Goal: Use online tool/utility: Use online tool/utility

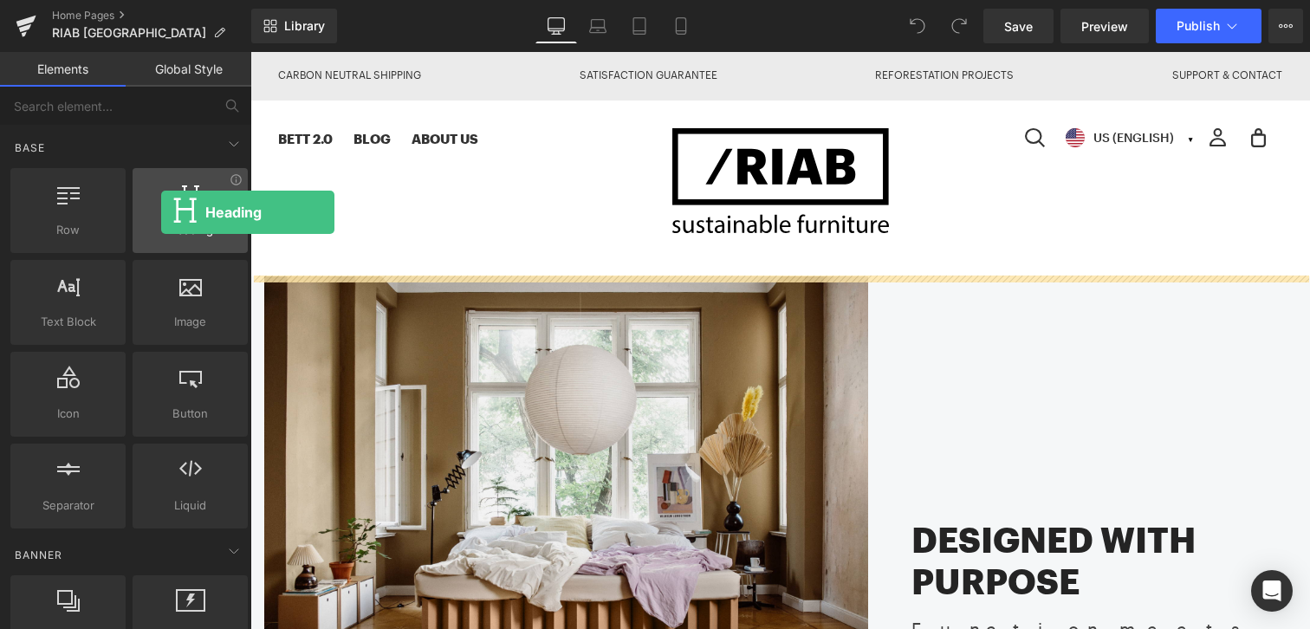
drag, startPoint x: 190, startPoint y: 208, endPoint x: 161, endPoint y: 212, distance: 28.9
click at [161, 212] on div at bounding box center [190, 201] width 105 height 39
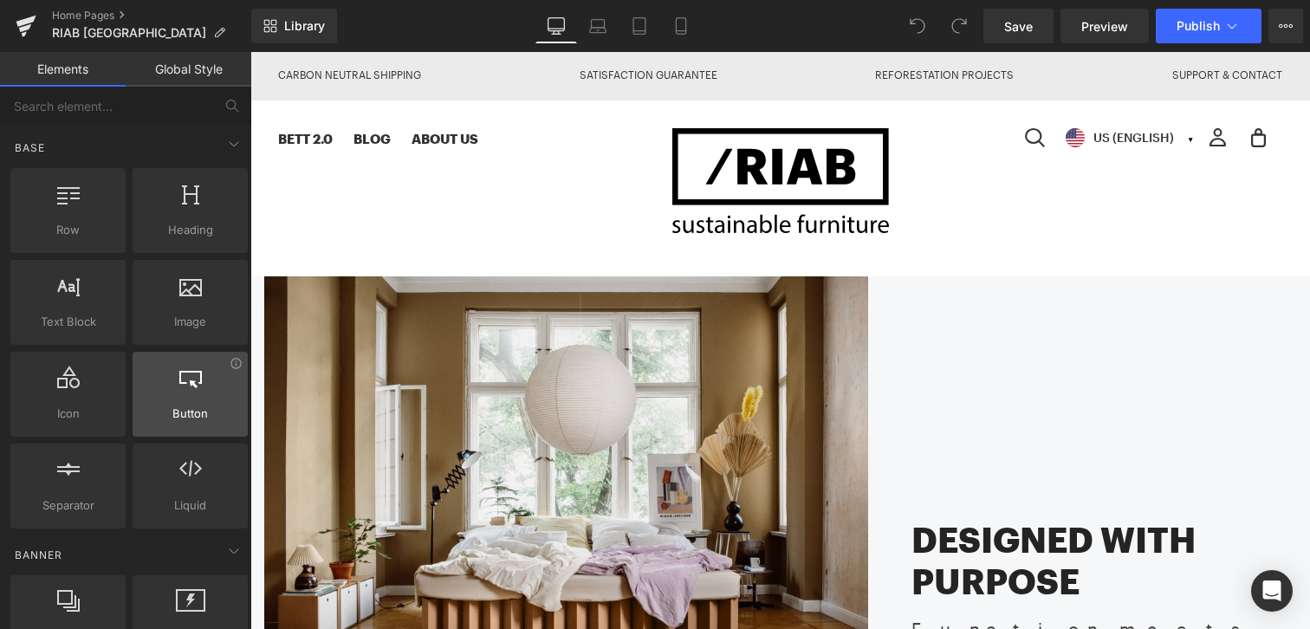
click at [201, 355] on div "Button button, call to action, cta" at bounding box center [190, 394] width 115 height 85
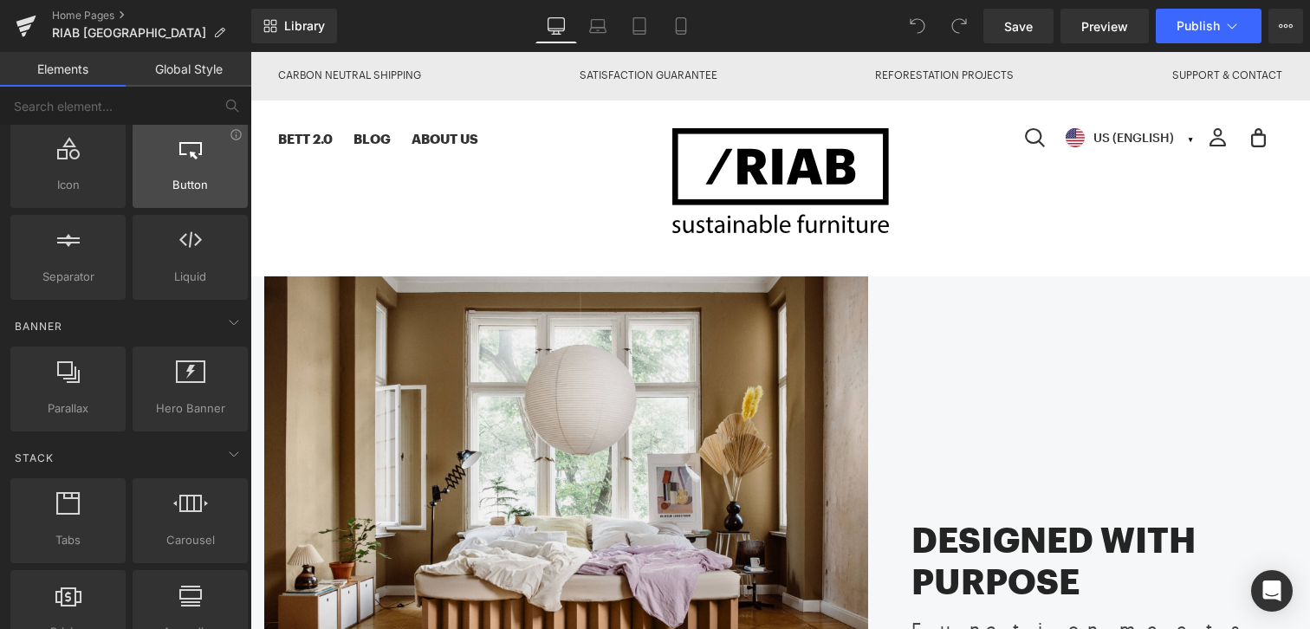
scroll to position [273, 0]
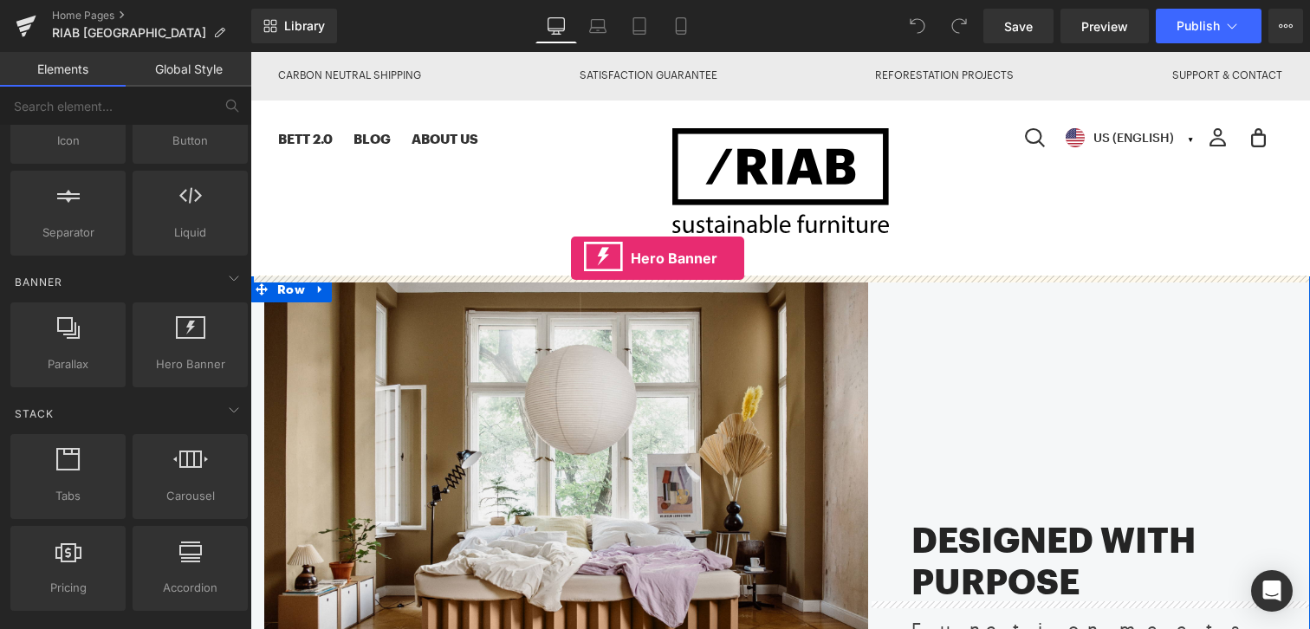
drag, startPoint x: 262, startPoint y: 308, endPoint x: 571, endPoint y: 257, distance: 313.5
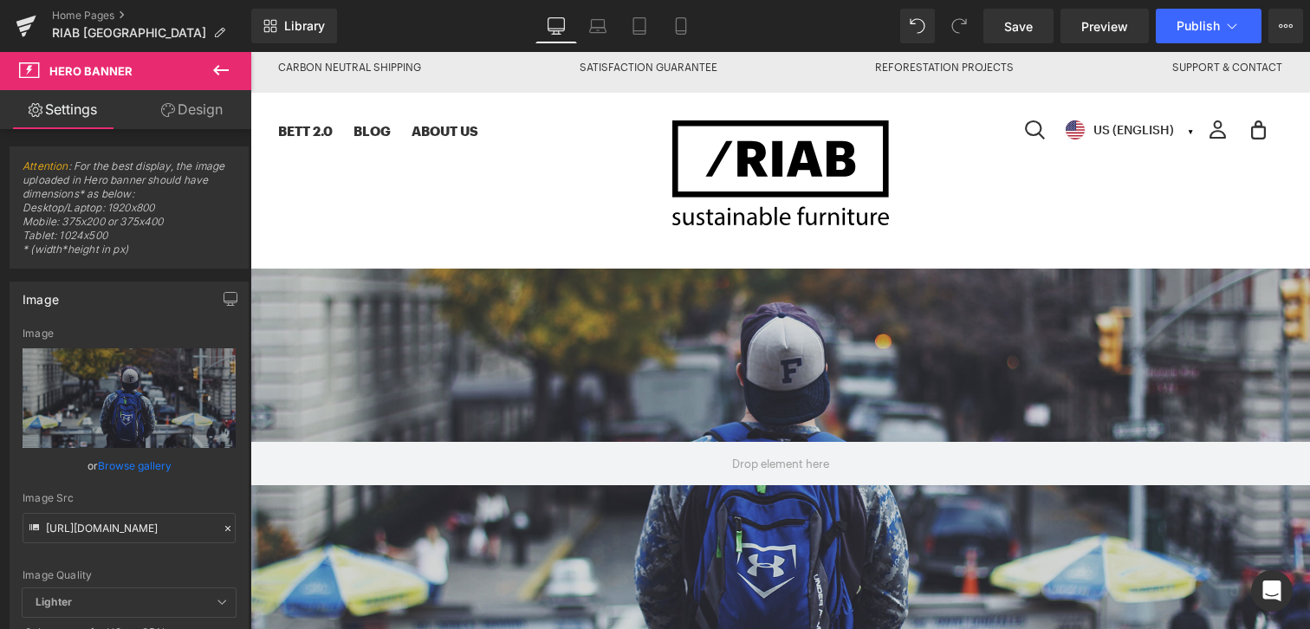
scroll to position [0, 0]
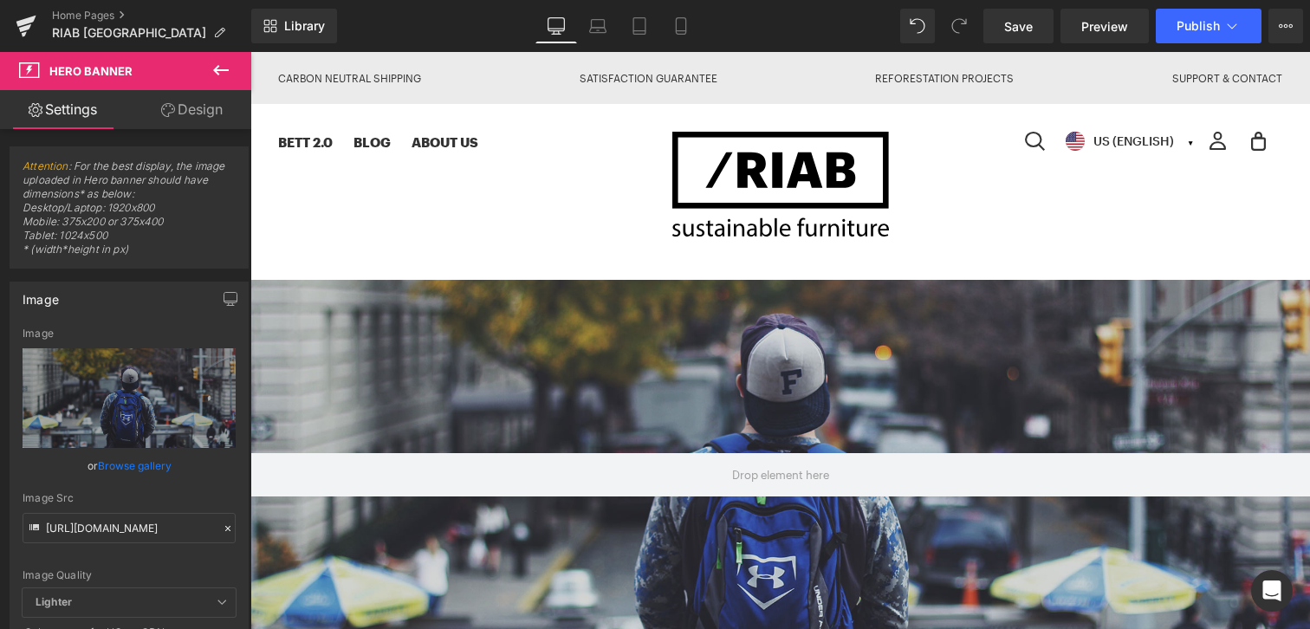
click at [222, 70] on icon at bounding box center [221, 70] width 16 height 10
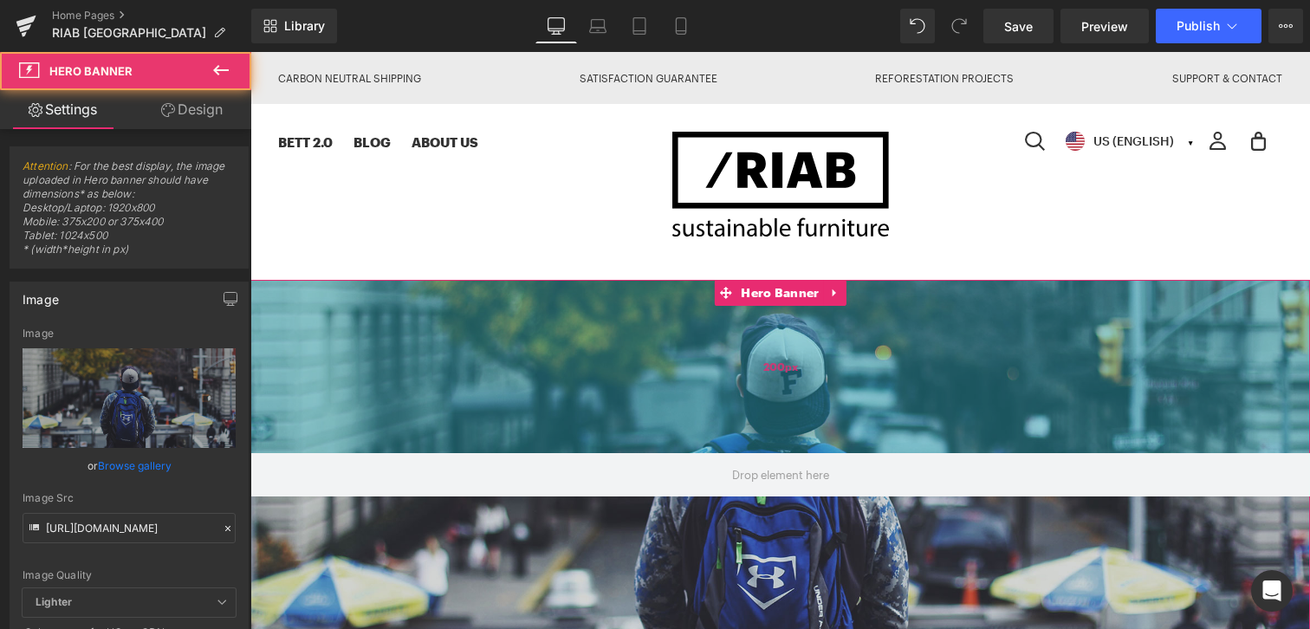
click at [342, 308] on div "200px" at bounding box center [780, 366] width 1060 height 173
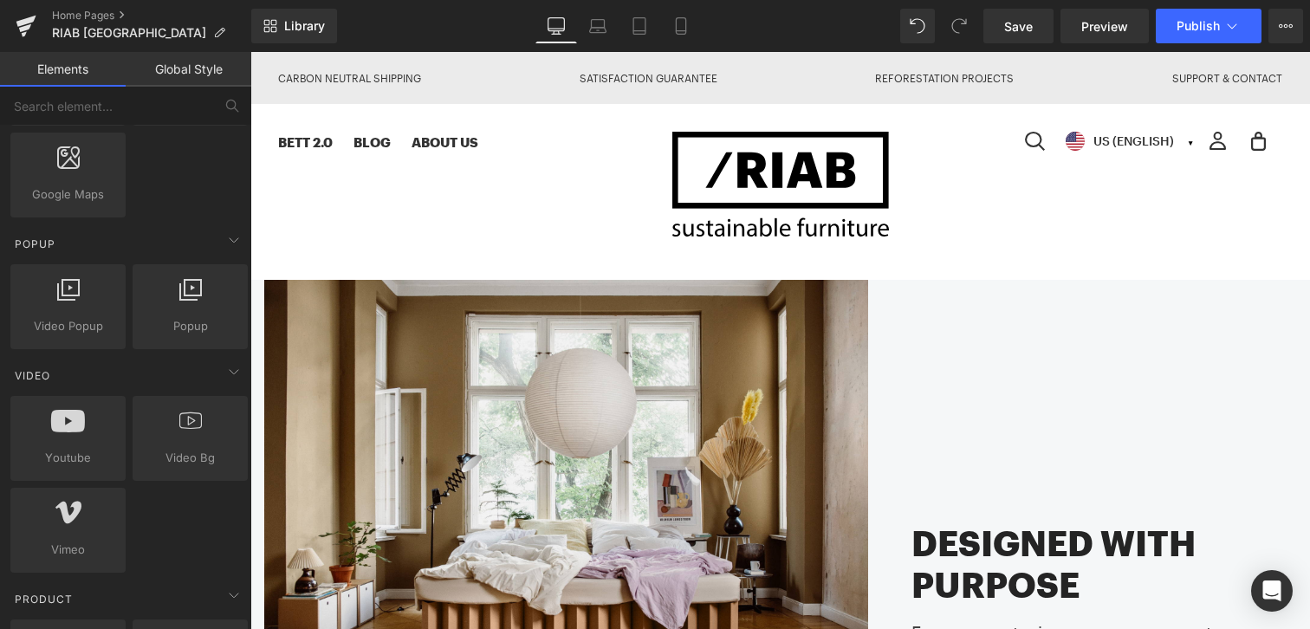
scroll to position [1049, 0]
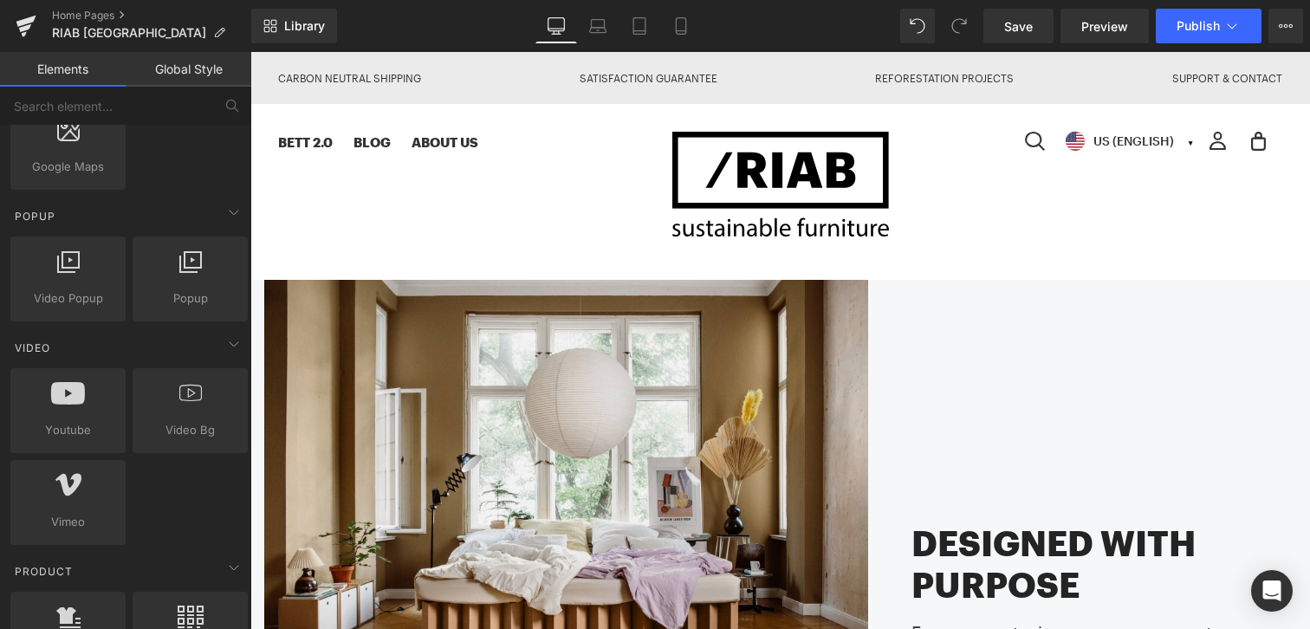
click at [192, 80] on link "Global Style" at bounding box center [189, 69] width 126 height 35
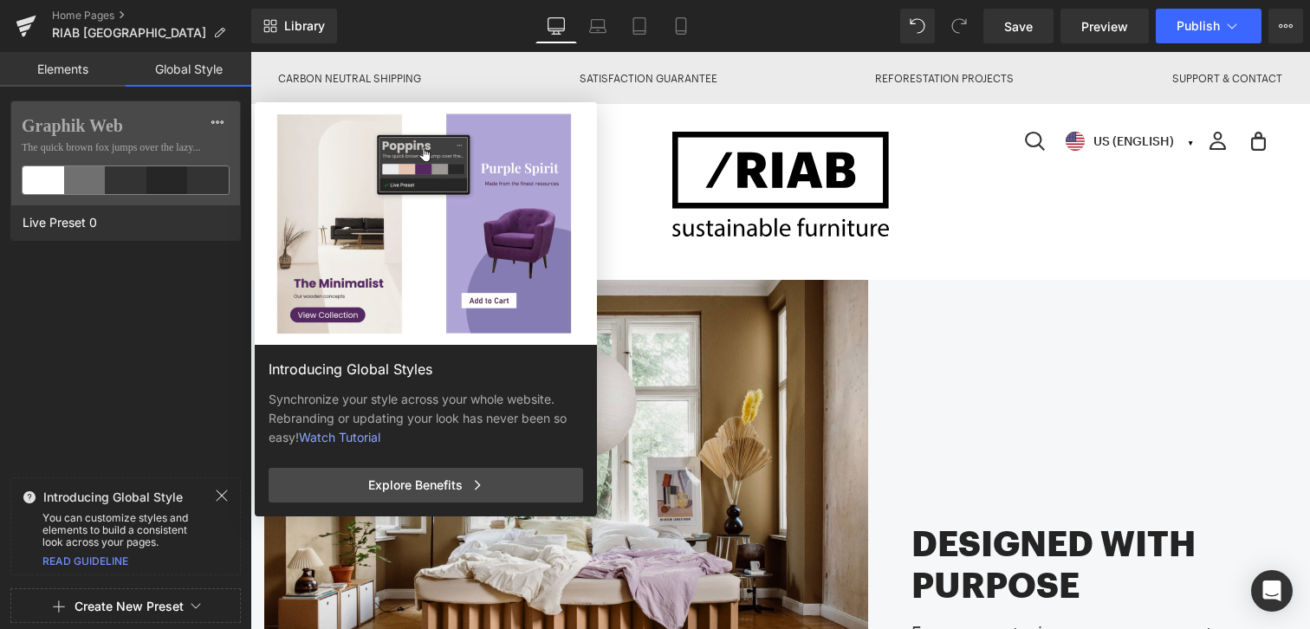
click at [74, 75] on link "Elements" at bounding box center [63, 69] width 126 height 35
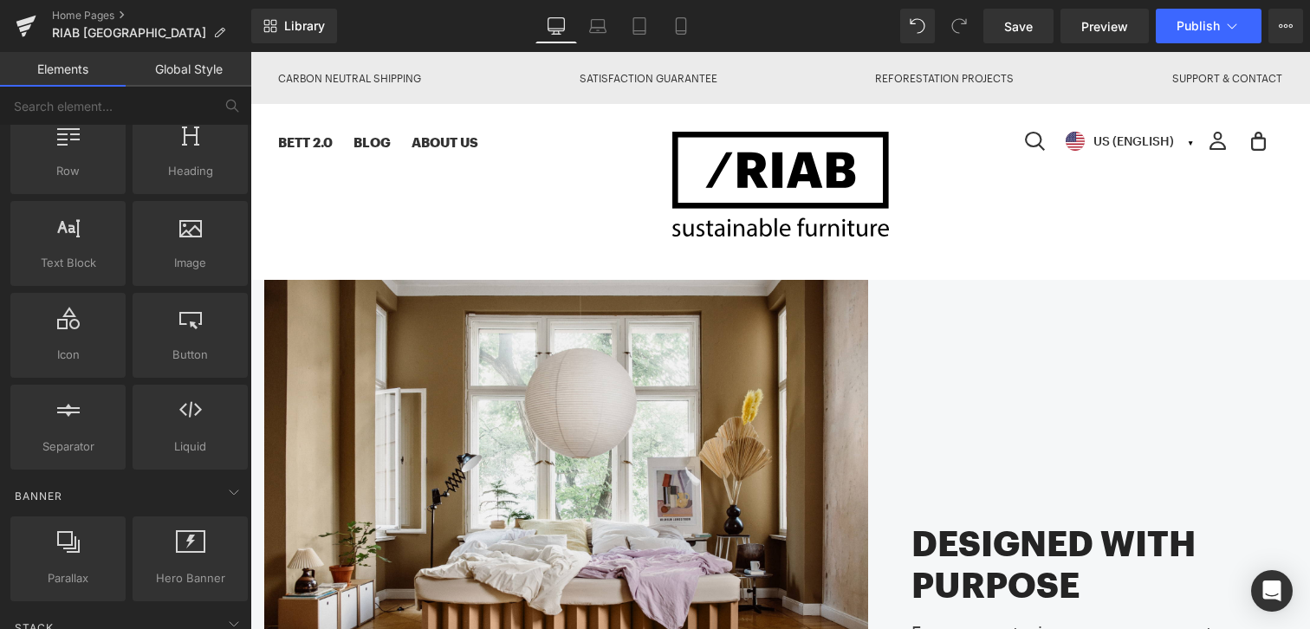
scroll to position [0, 0]
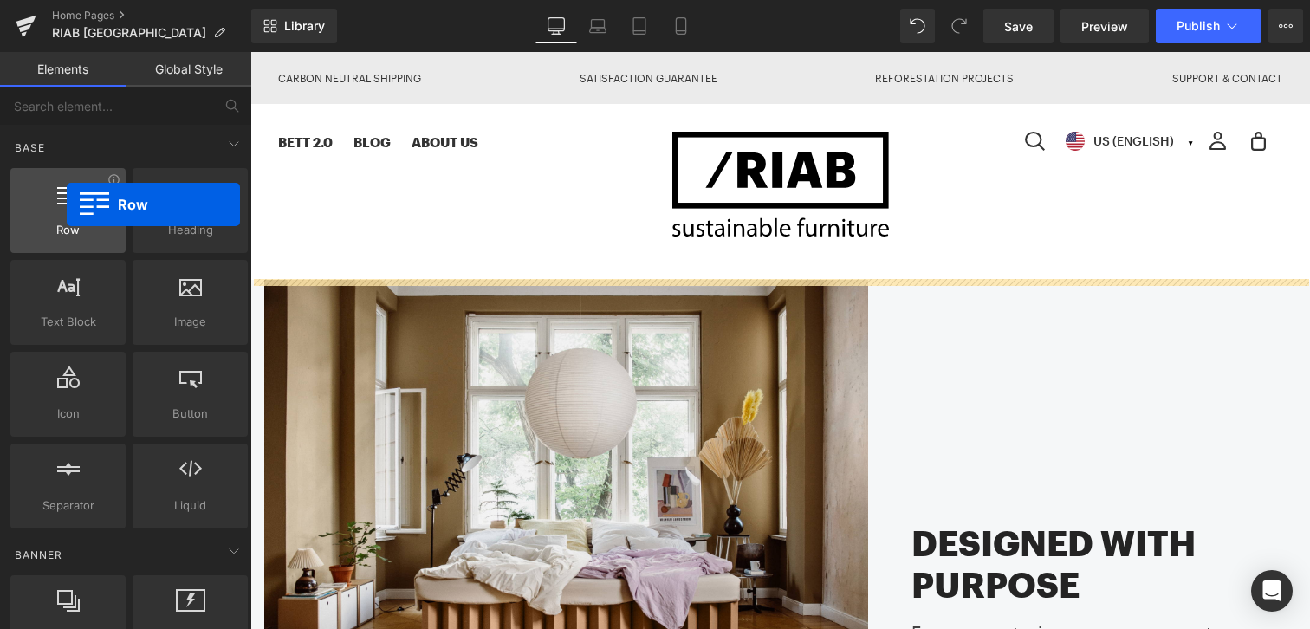
click at [66, 204] on div at bounding box center [68, 201] width 105 height 39
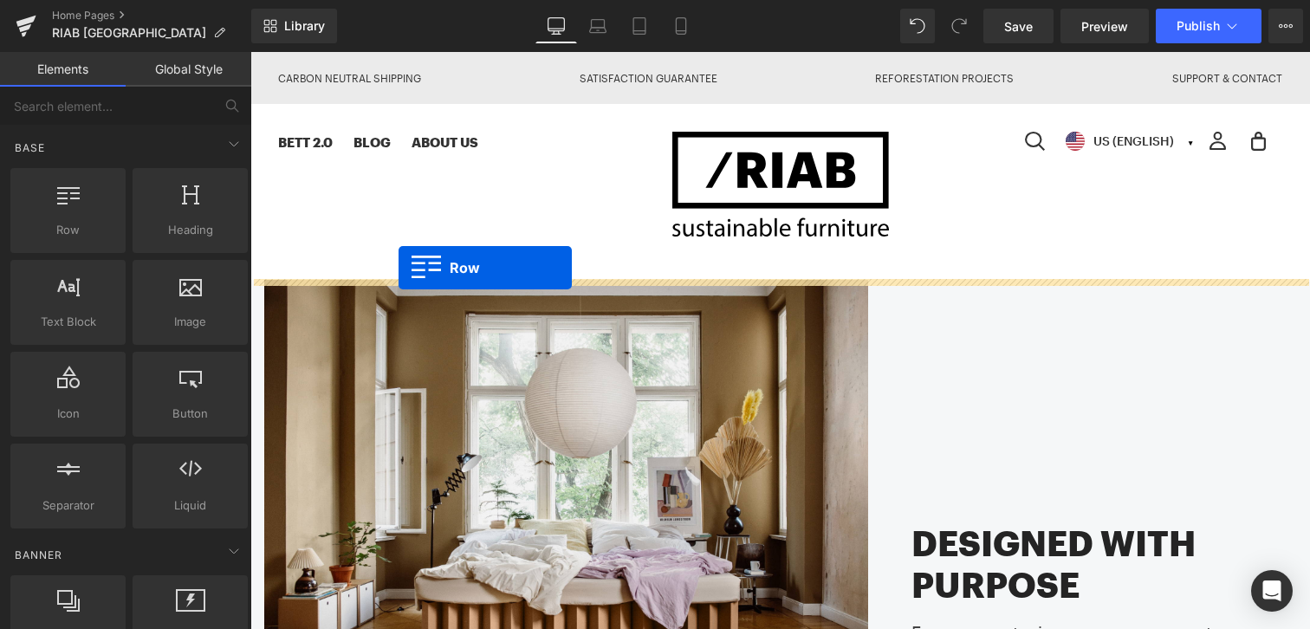
drag, startPoint x: 307, startPoint y: 263, endPoint x: 398, endPoint y: 267, distance: 91.1
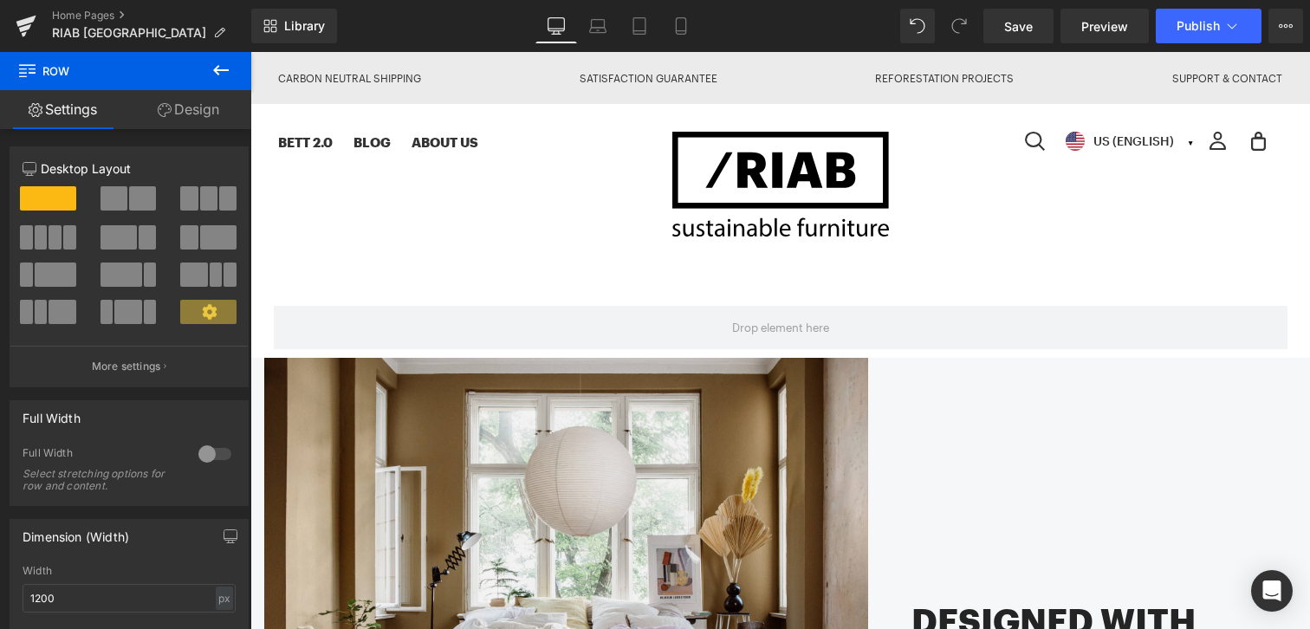
click at [235, 70] on button at bounding box center [221, 71] width 61 height 38
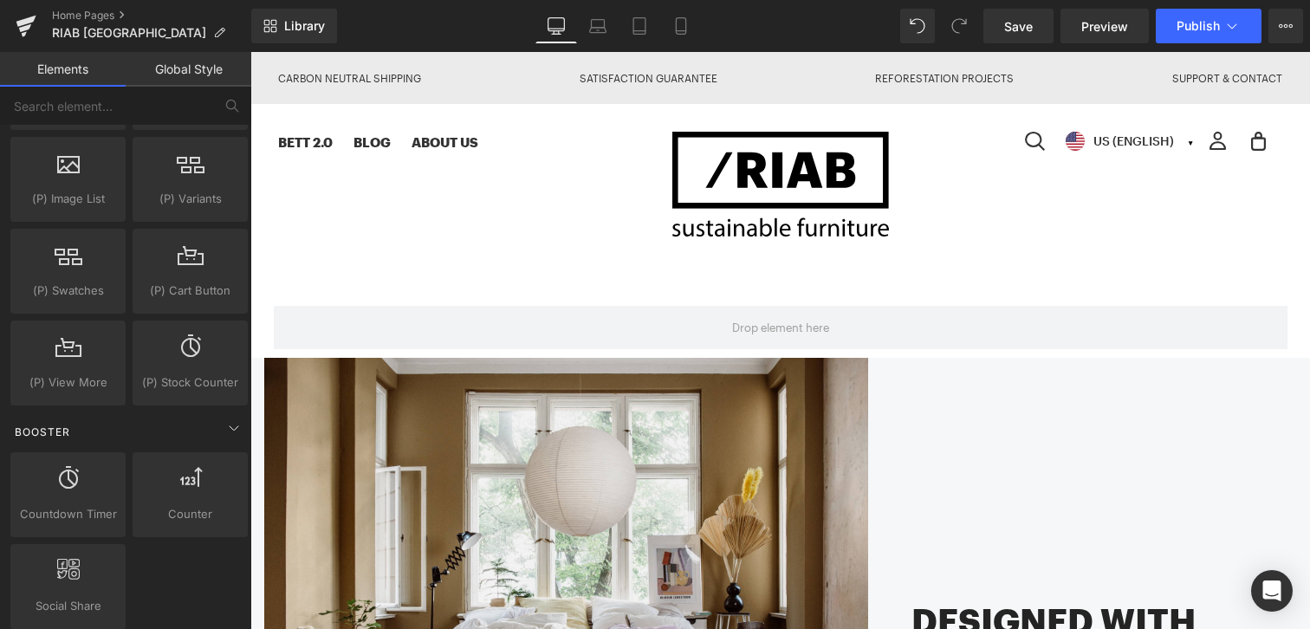
scroll to position [2101, 0]
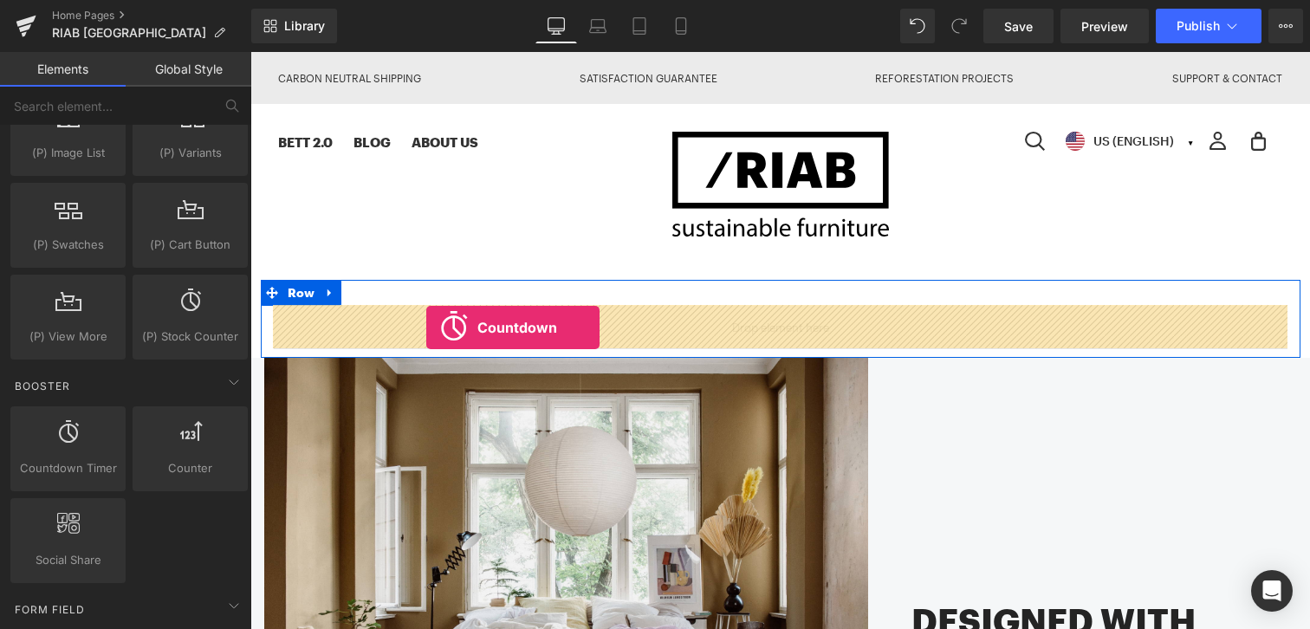
drag, startPoint x: 315, startPoint y: 477, endPoint x: 426, endPoint y: 327, distance: 186.5
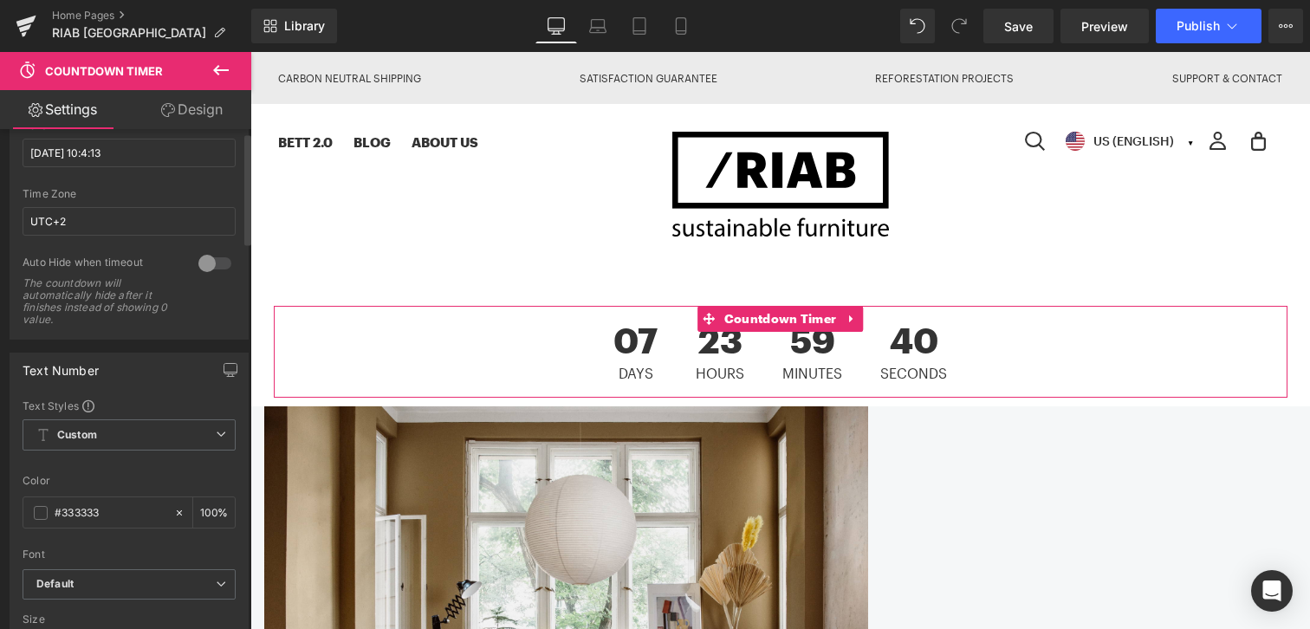
scroll to position [210, 0]
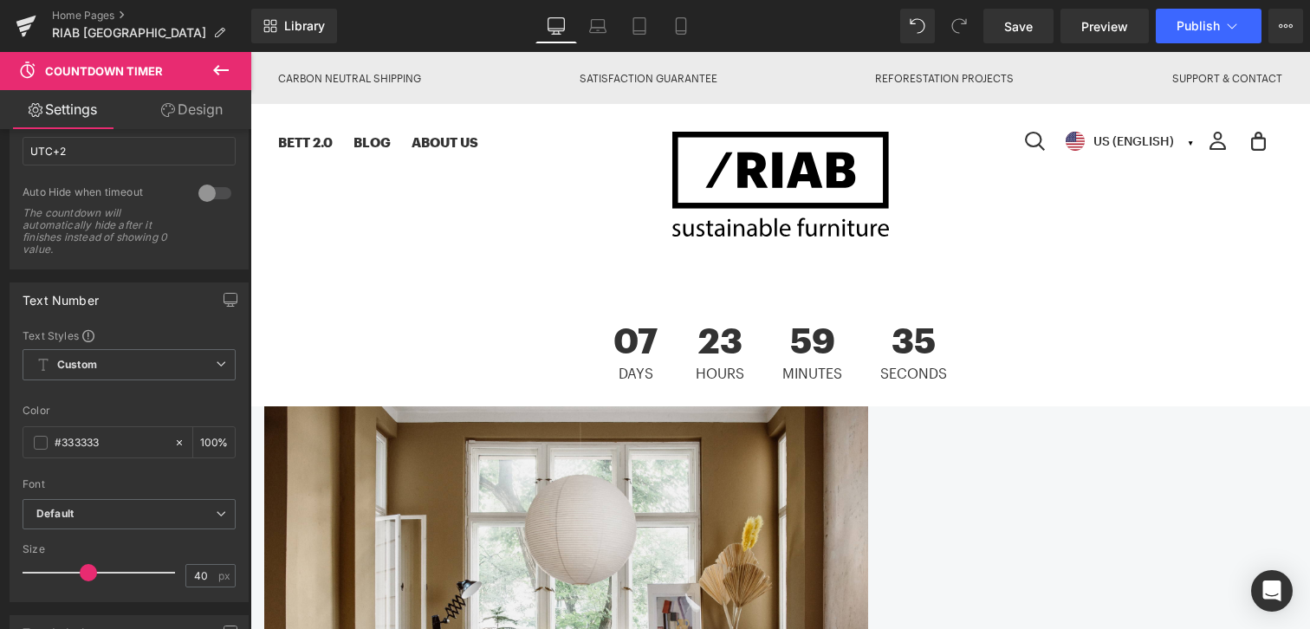
click at [219, 66] on icon at bounding box center [221, 70] width 21 height 21
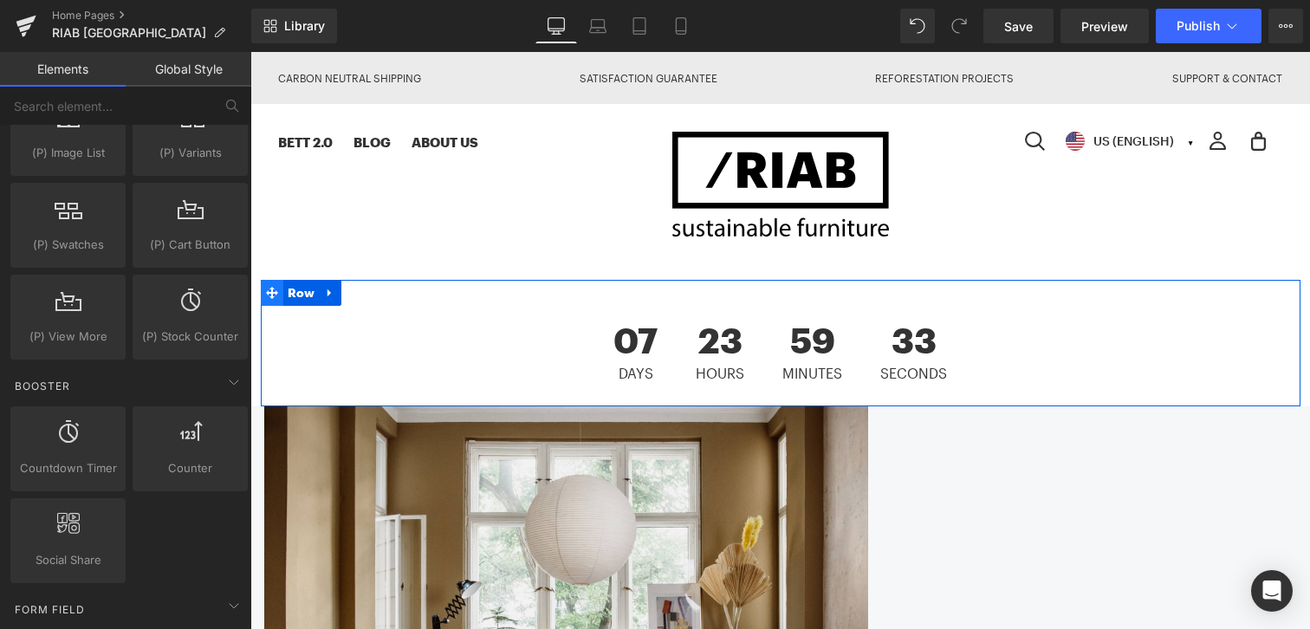
click at [272, 290] on icon at bounding box center [272, 293] width 12 height 12
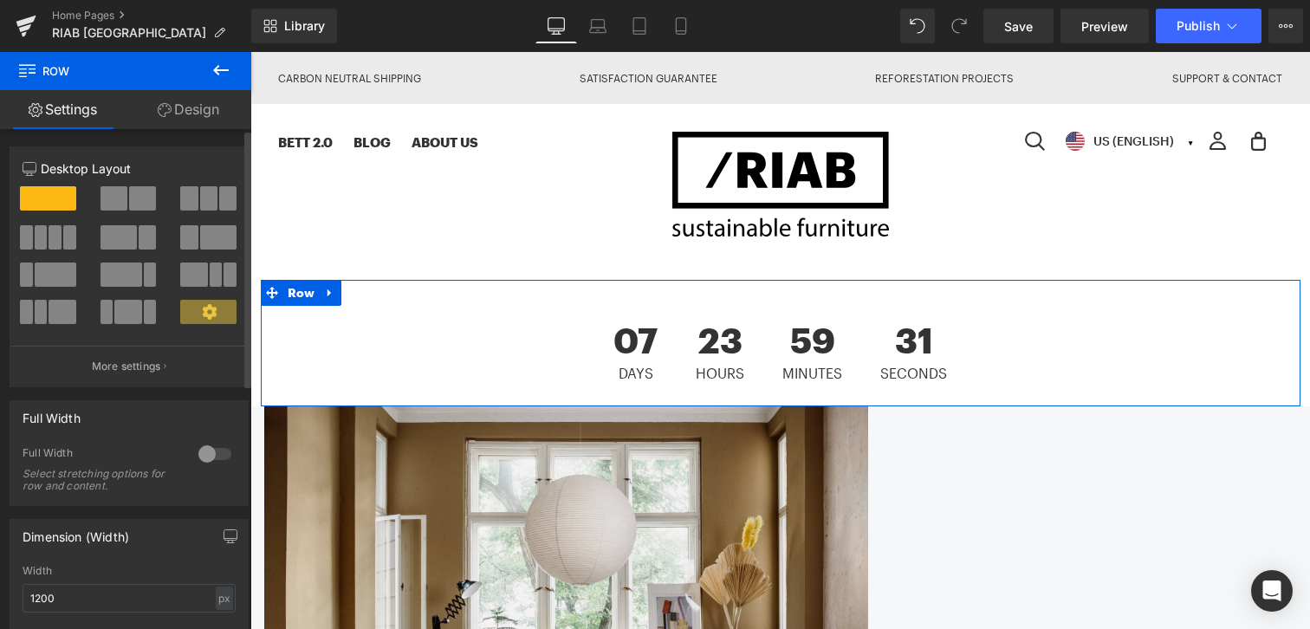
click at [138, 201] on span at bounding box center [142, 198] width 27 height 24
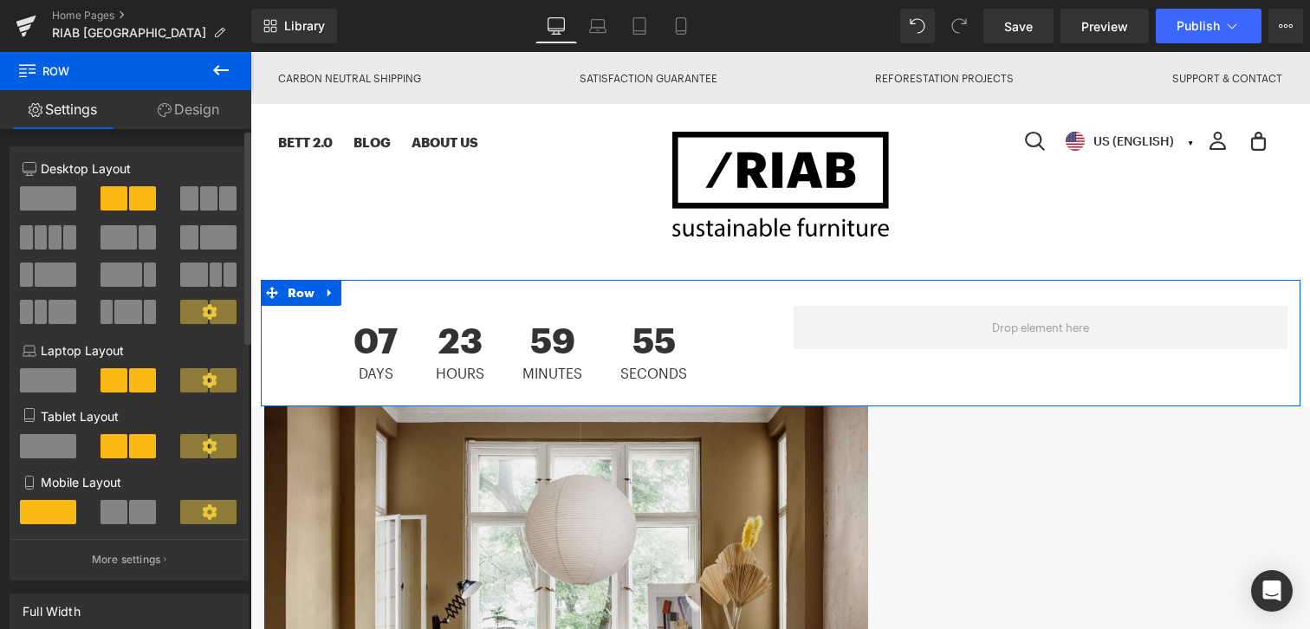
click at [220, 237] on span at bounding box center [218, 237] width 36 height 24
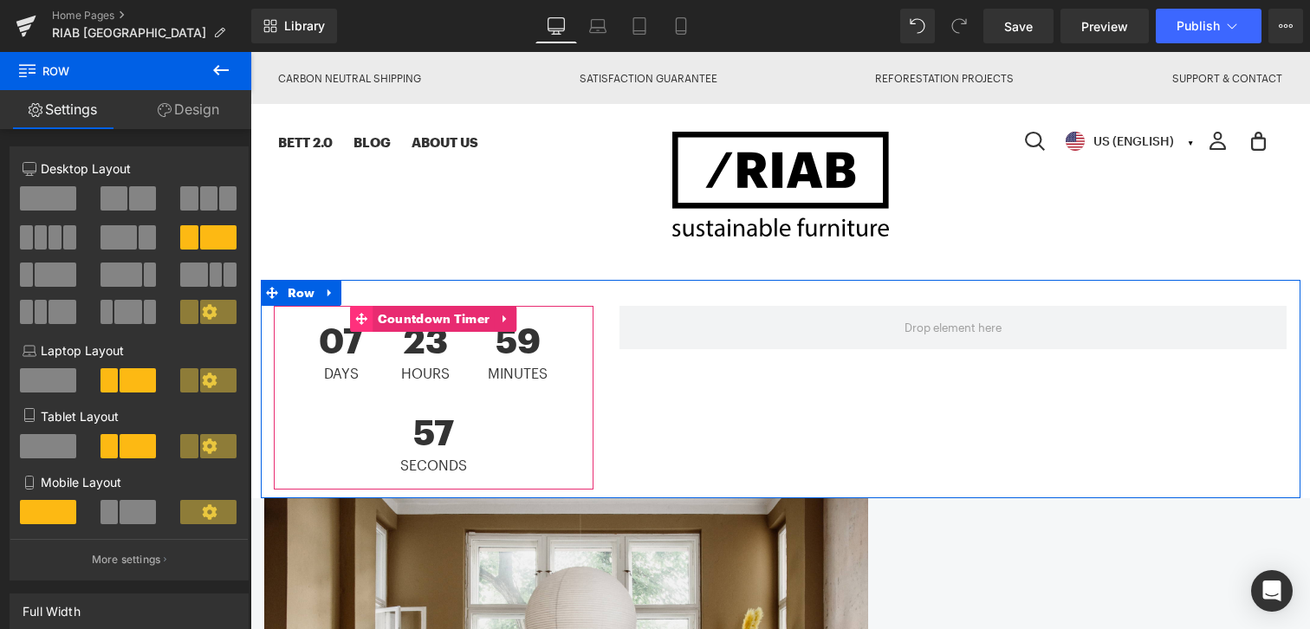
click at [360, 319] on icon at bounding box center [362, 319] width 12 height 12
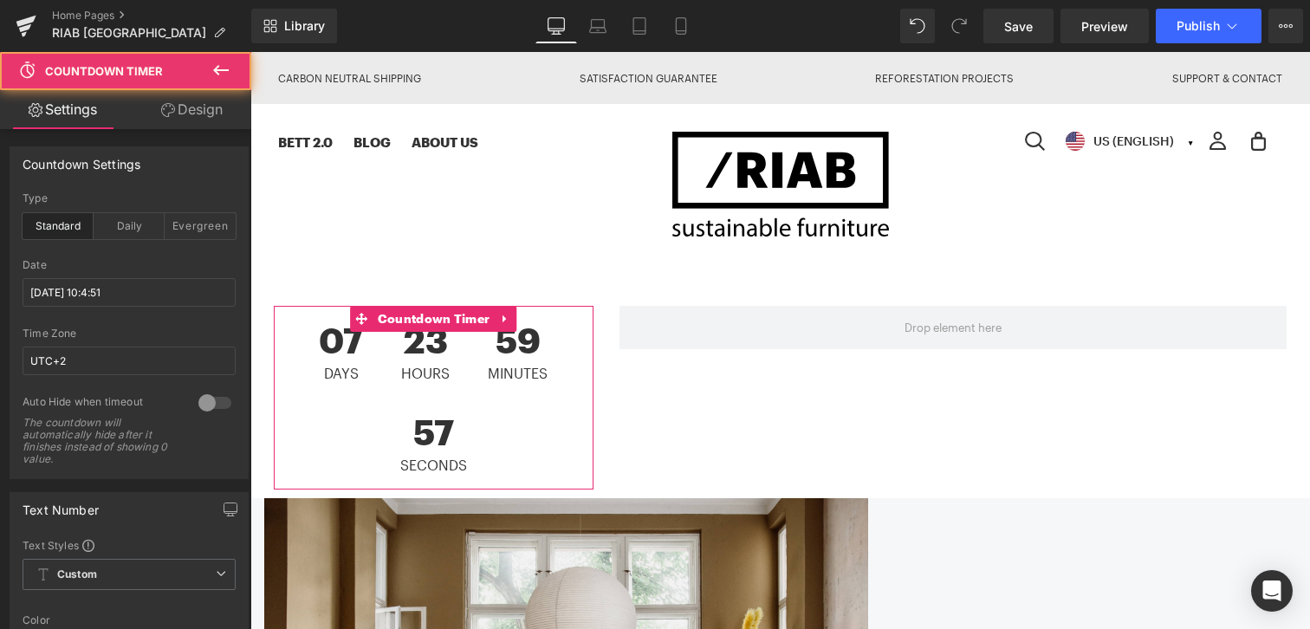
click at [219, 112] on link "Design" at bounding box center [192, 109] width 126 height 39
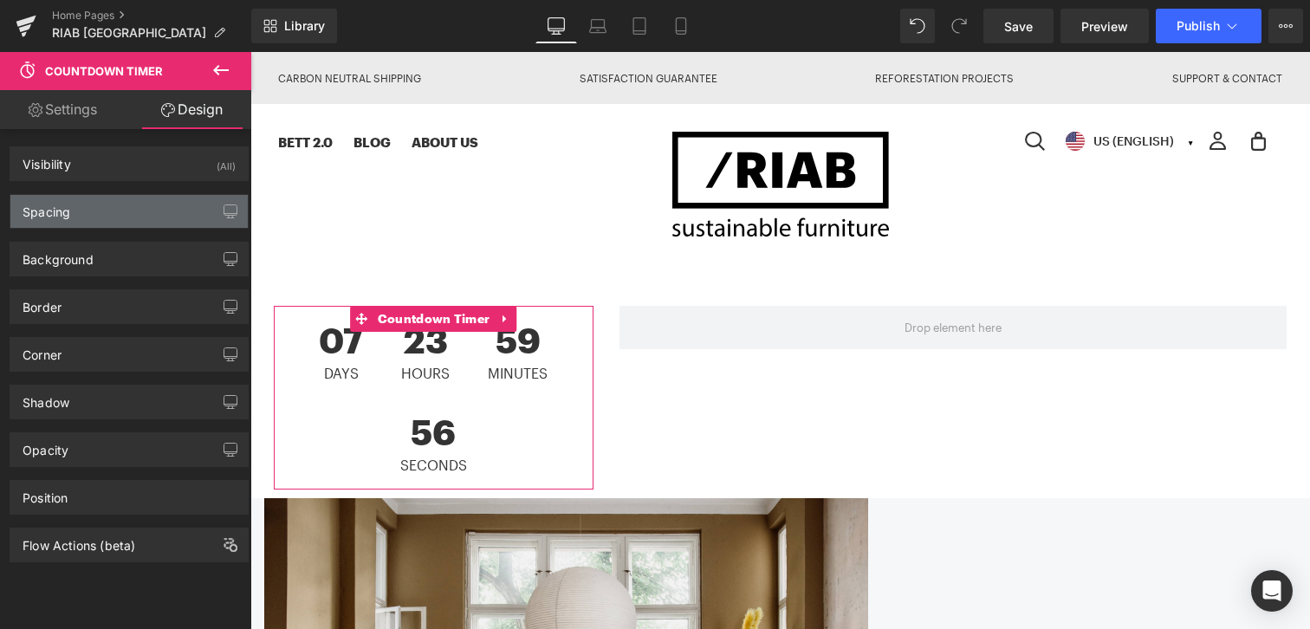
click at [139, 197] on div "Spacing" at bounding box center [128, 211] width 237 height 33
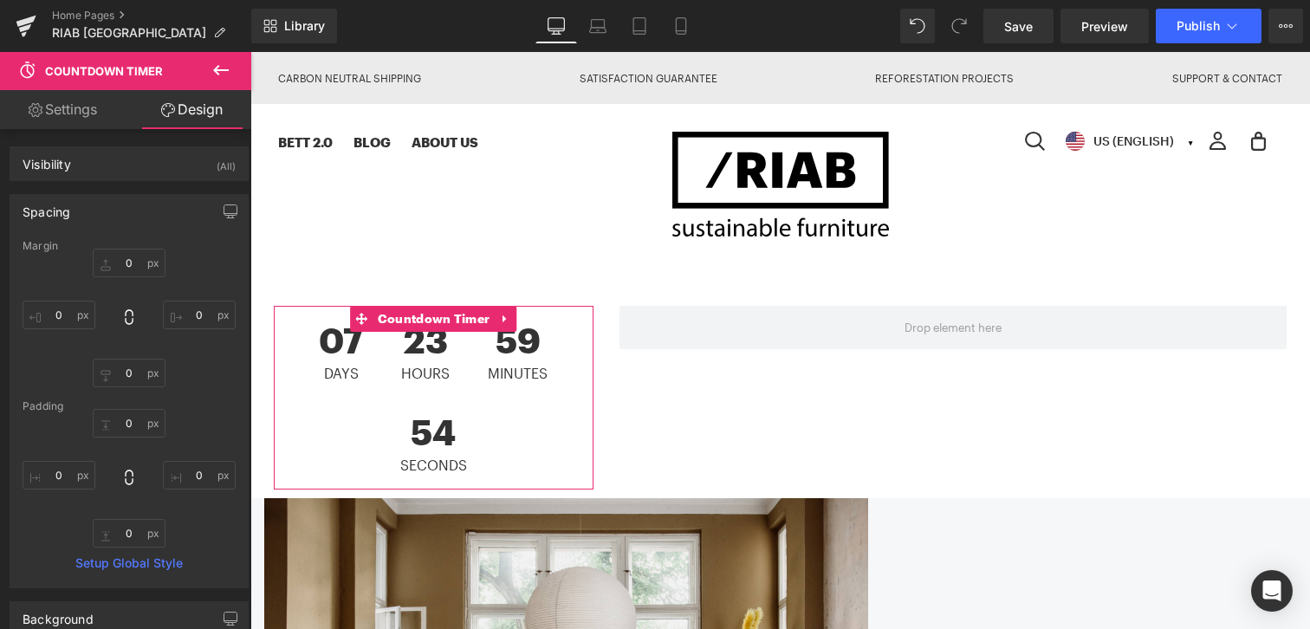
click at [75, 120] on link "Settings" at bounding box center [63, 109] width 126 height 39
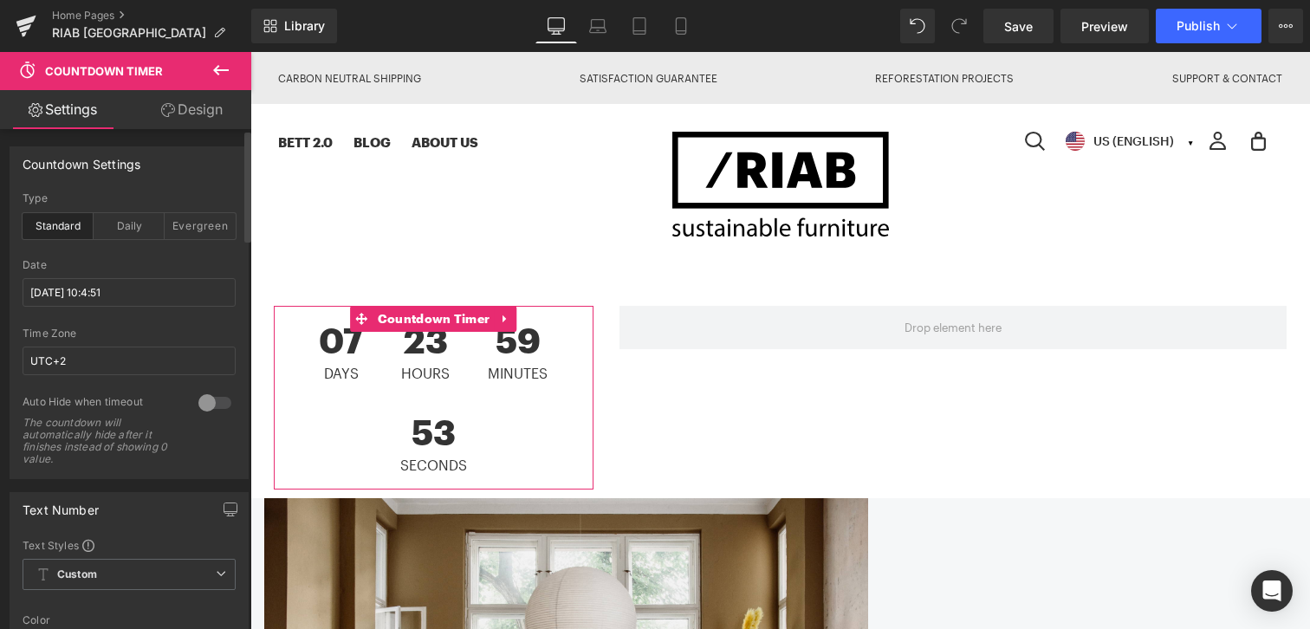
click at [198, 107] on link "Design" at bounding box center [192, 109] width 126 height 39
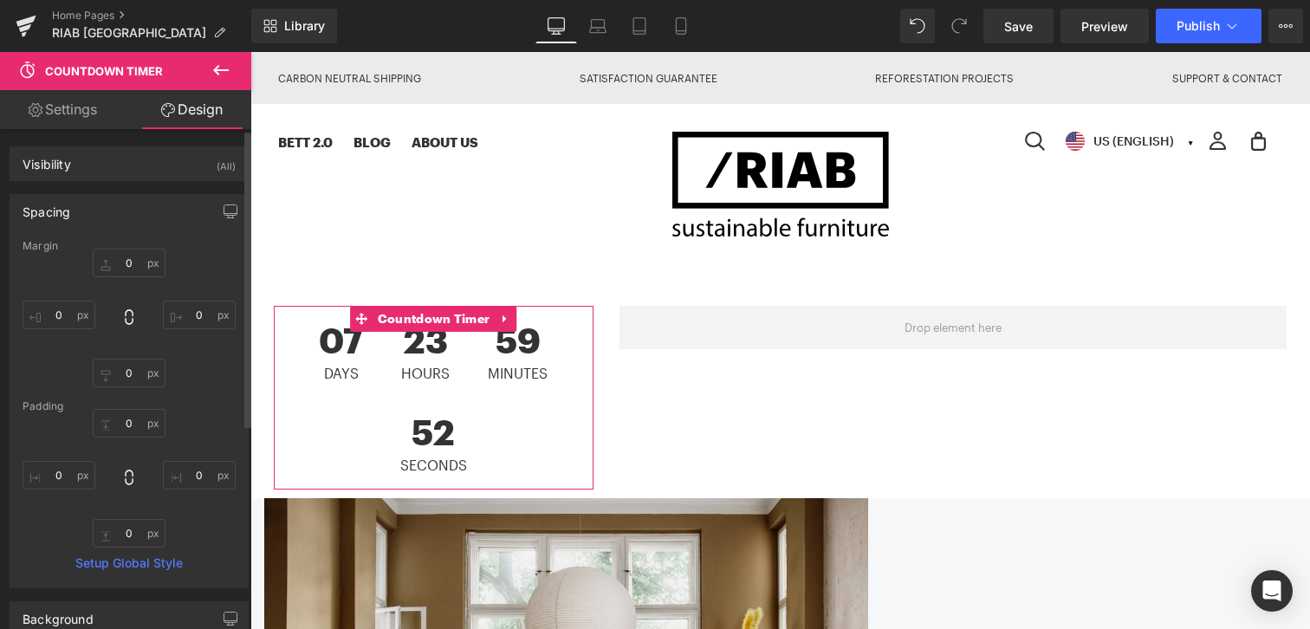
click at [81, 217] on div "Spacing" at bounding box center [128, 211] width 237 height 33
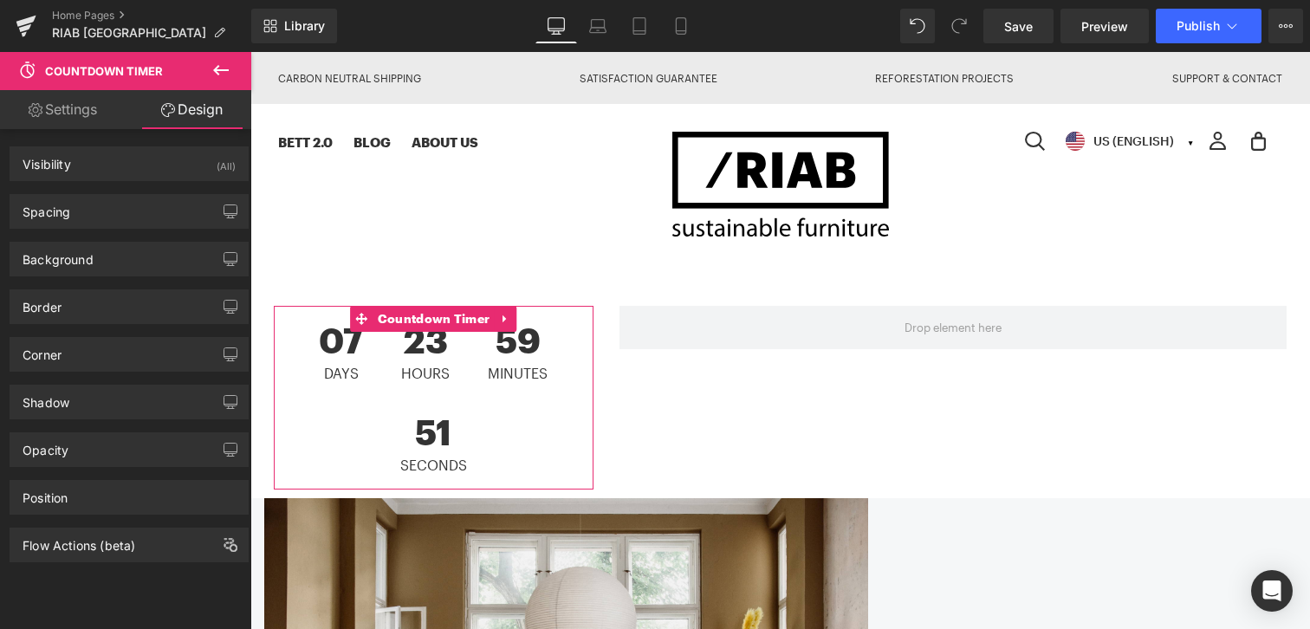
click at [68, 114] on link "Settings" at bounding box center [63, 109] width 126 height 39
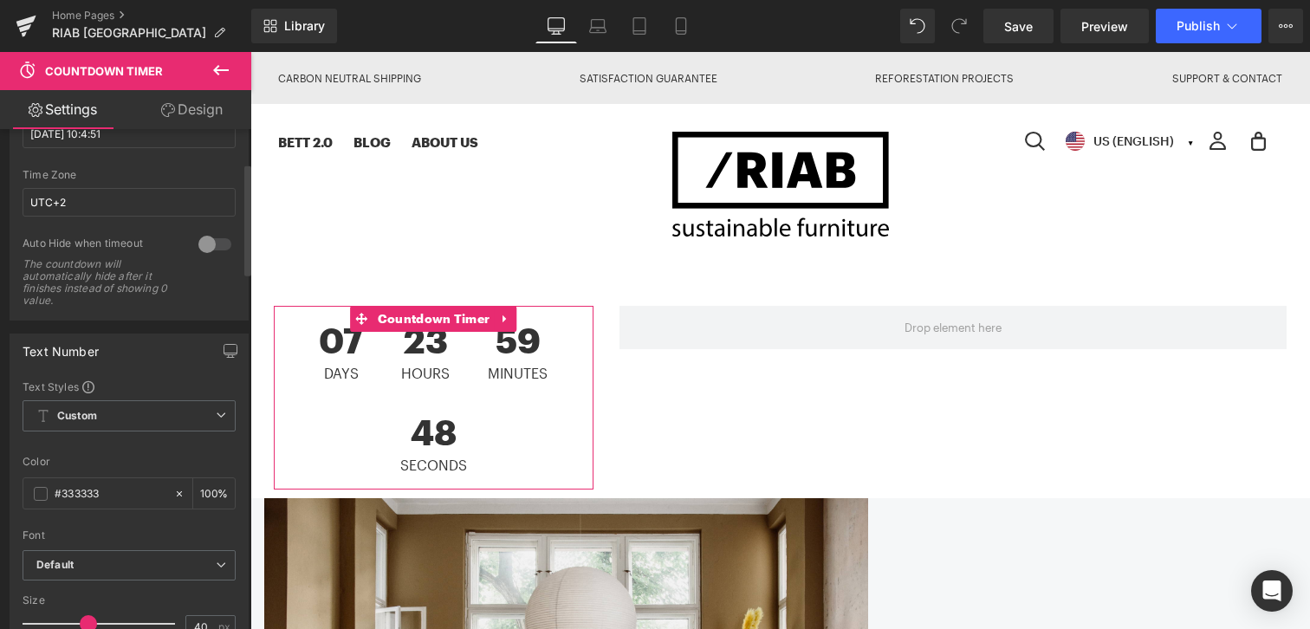
scroll to position [321, 0]
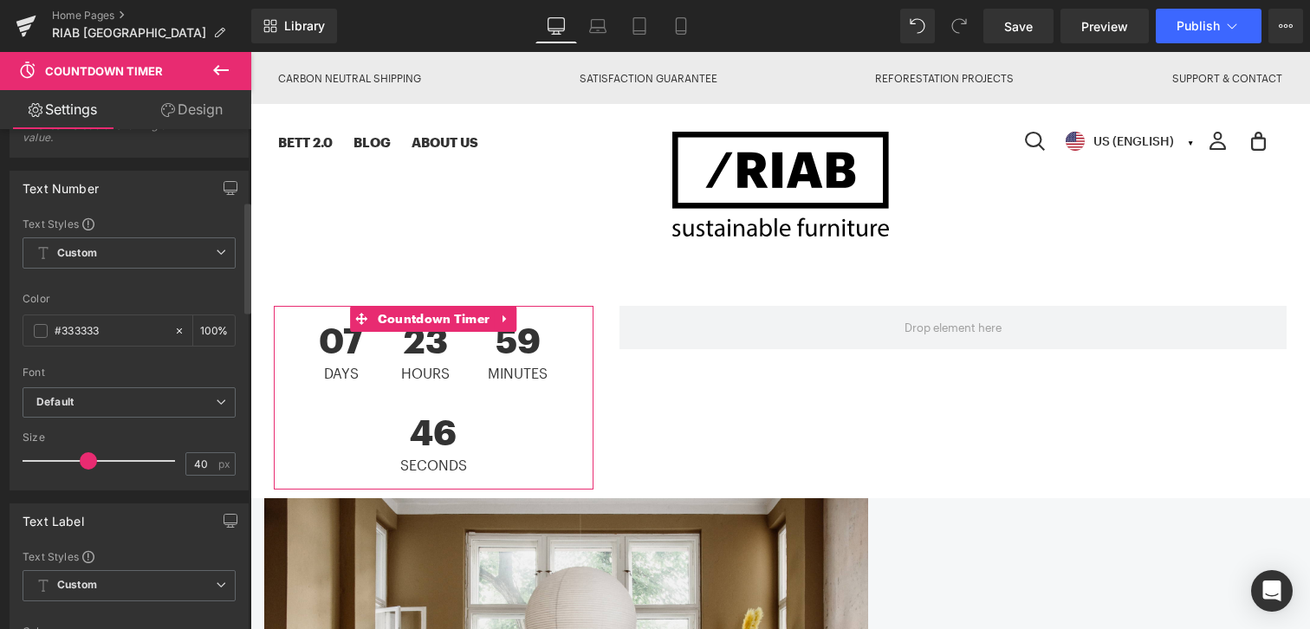
click at [88, 461] on span at bounding box center [88, 460] width 17 height 17
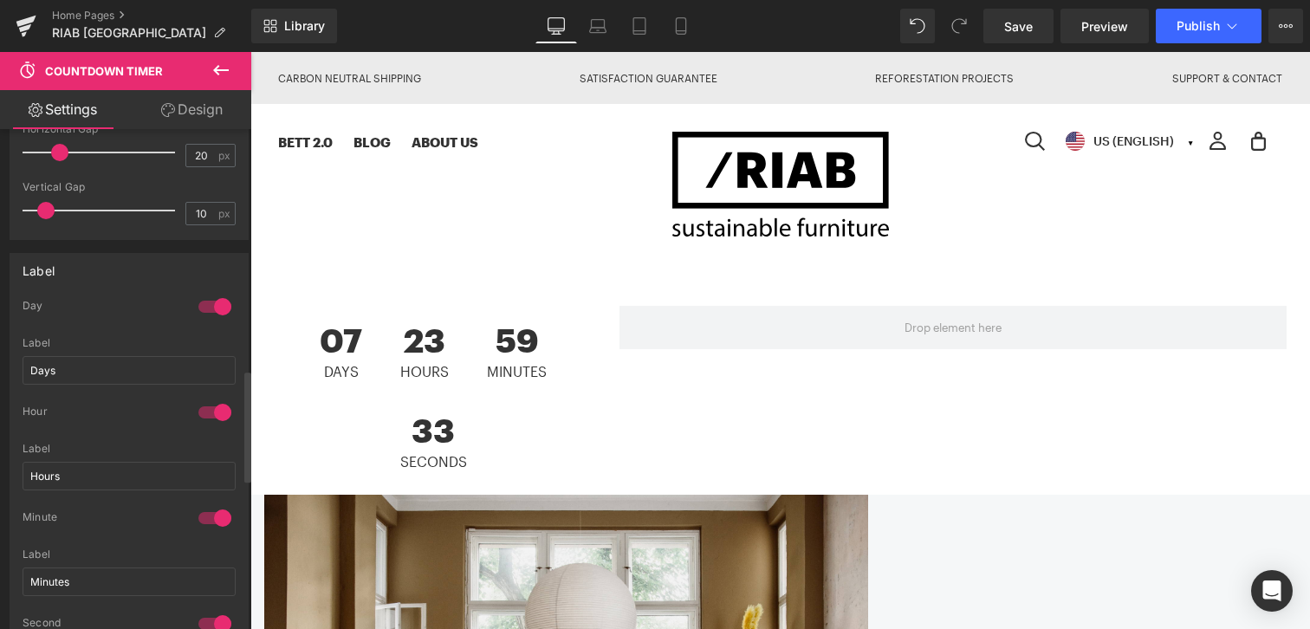
scroll to position [1173, 0]
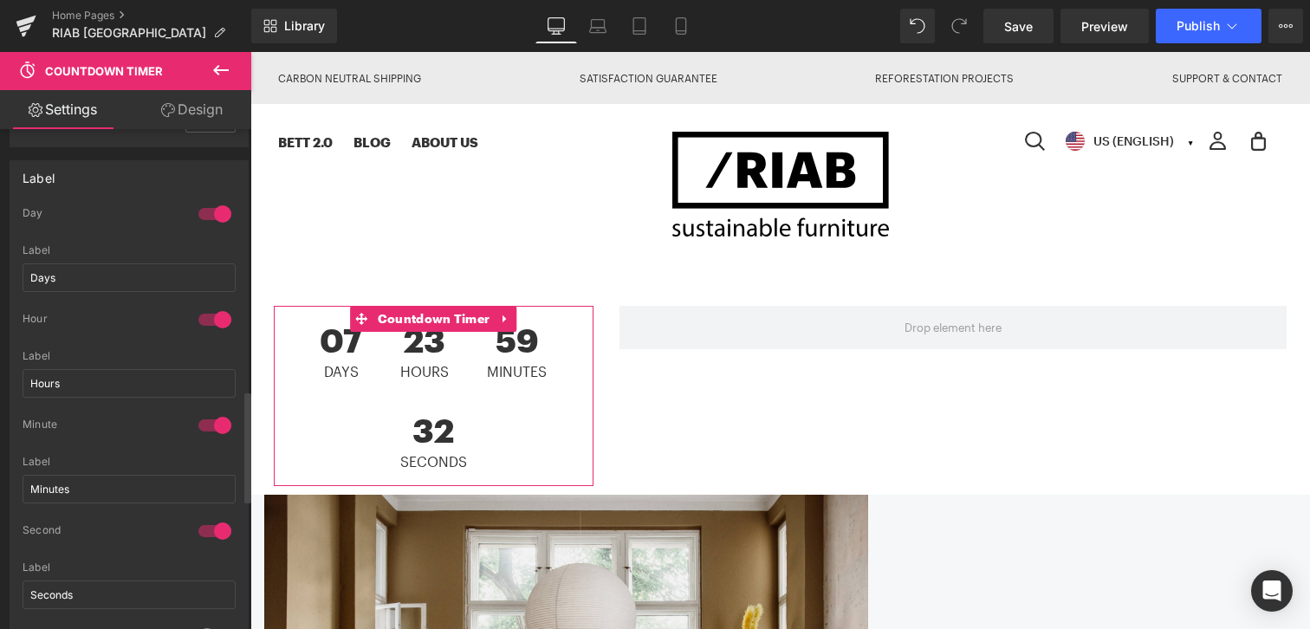
click at [194, 213] on div at bounding box center [215, 214] width 42 height 28
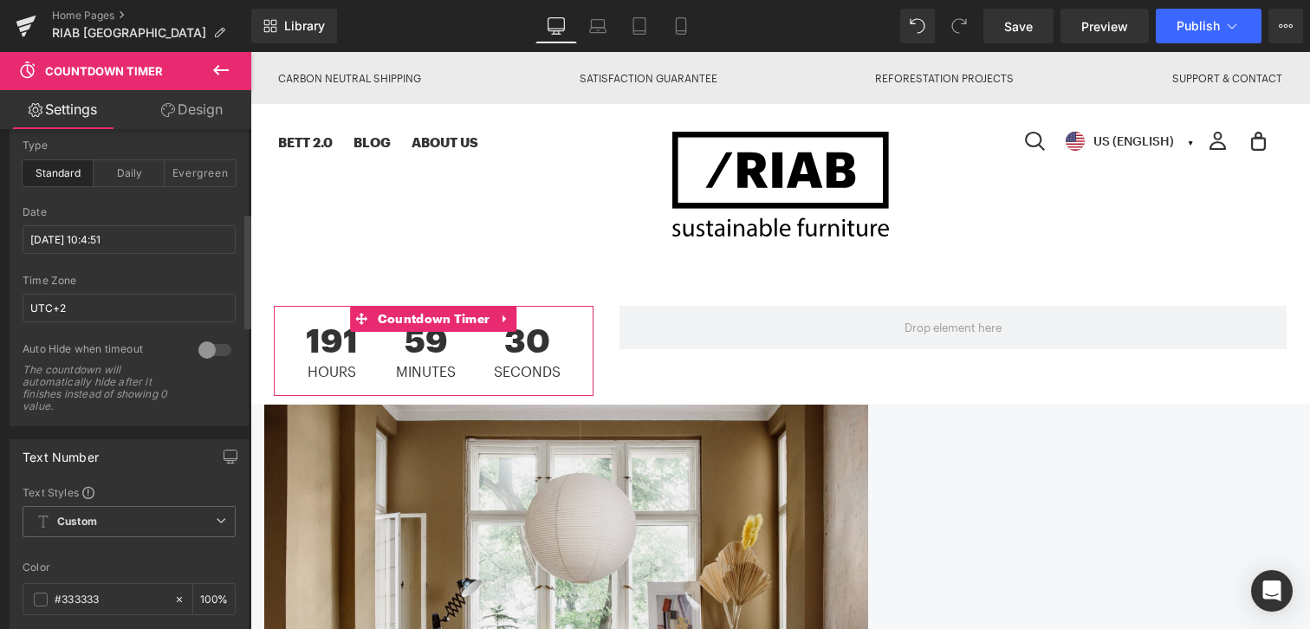
scroll to position [0, 0]
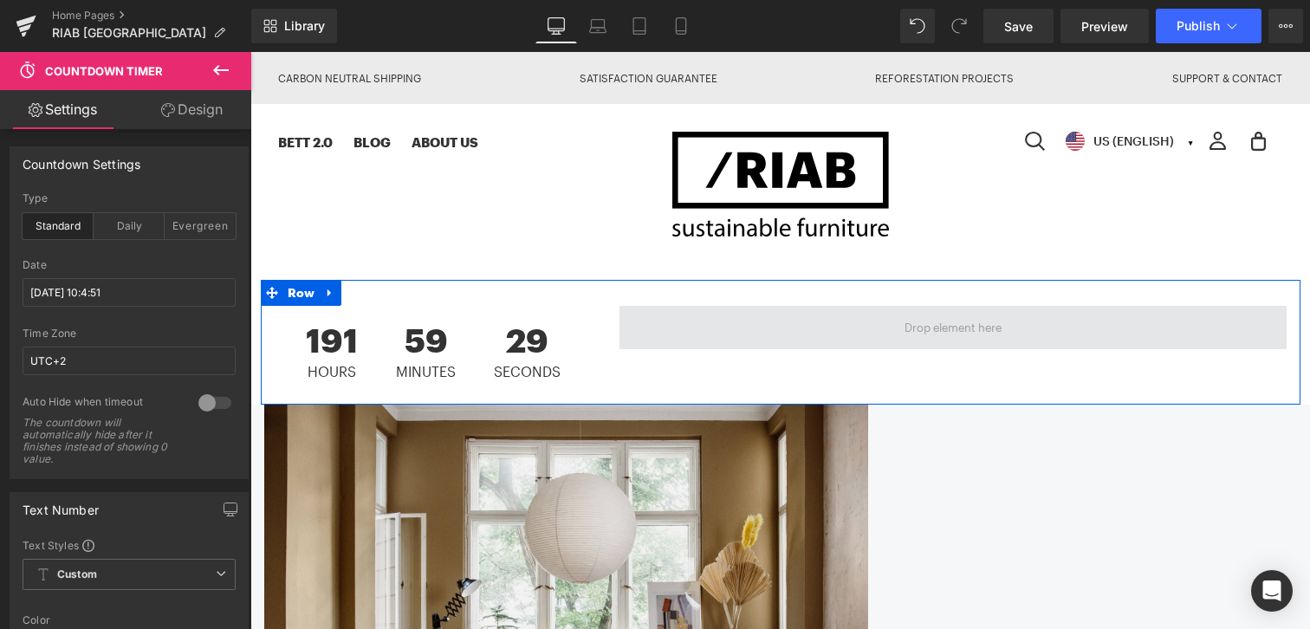
click at [737, 324] on span at bounding box center [952, 327] width 667 height 43
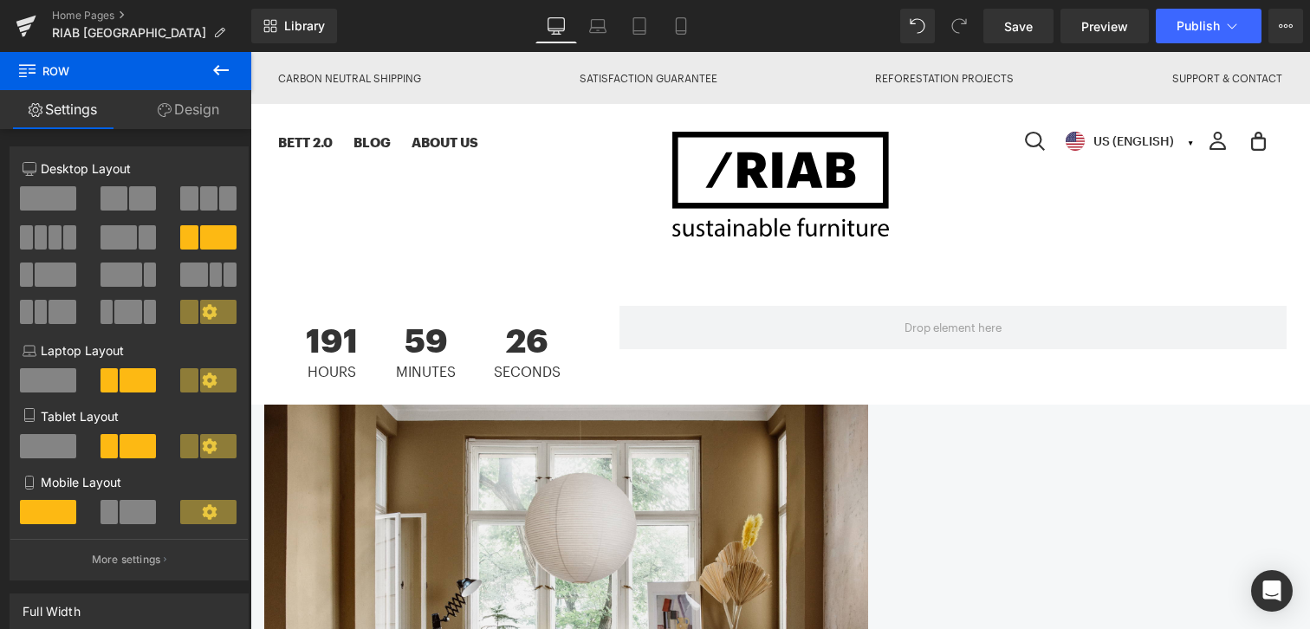
click at [225, 64] on icon at bounding box center [221, 70] width 21 height 21
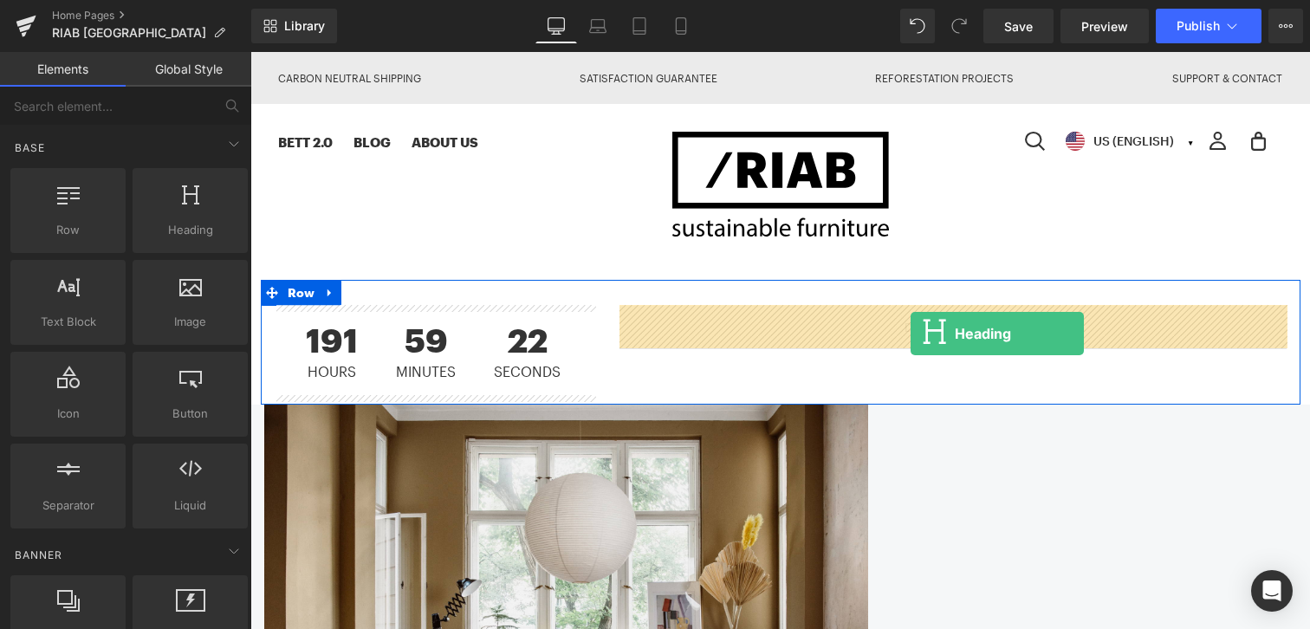
drag, startPoint x: 449, startPoint y: 251, endPoint x: 911, endPoint y: 334, distance: 469.1
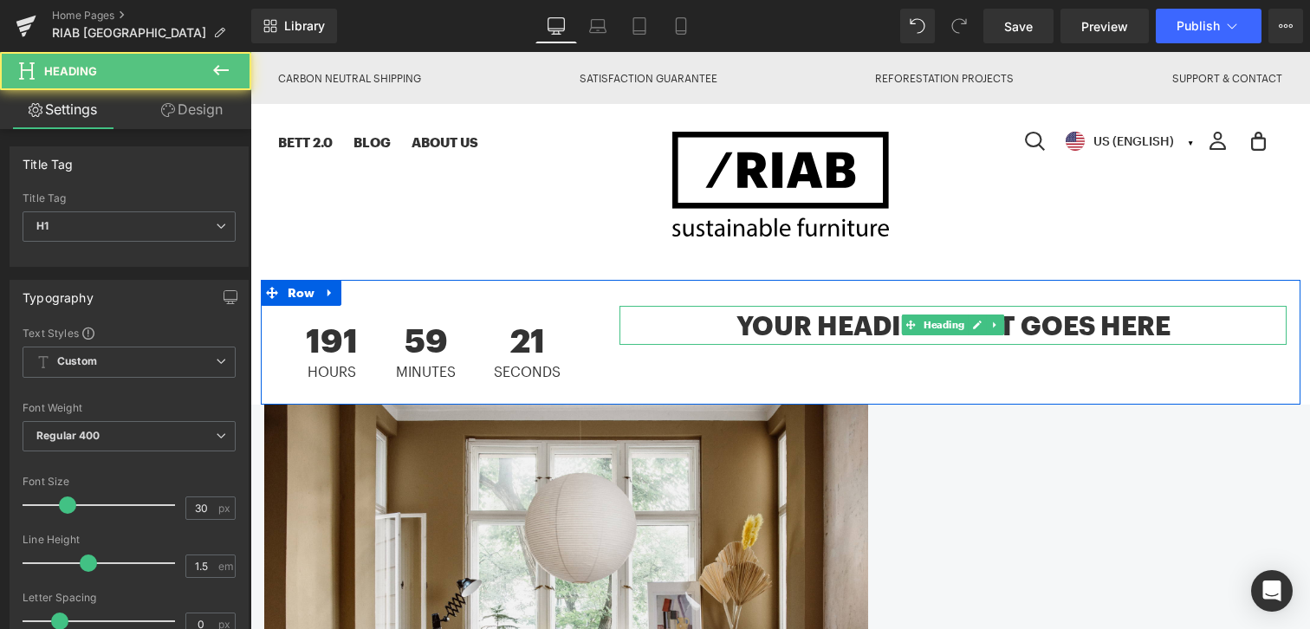
click at [822, 333] on h1 "Your heading text goes here" at bounding box center [952, 325] width 667 height 39
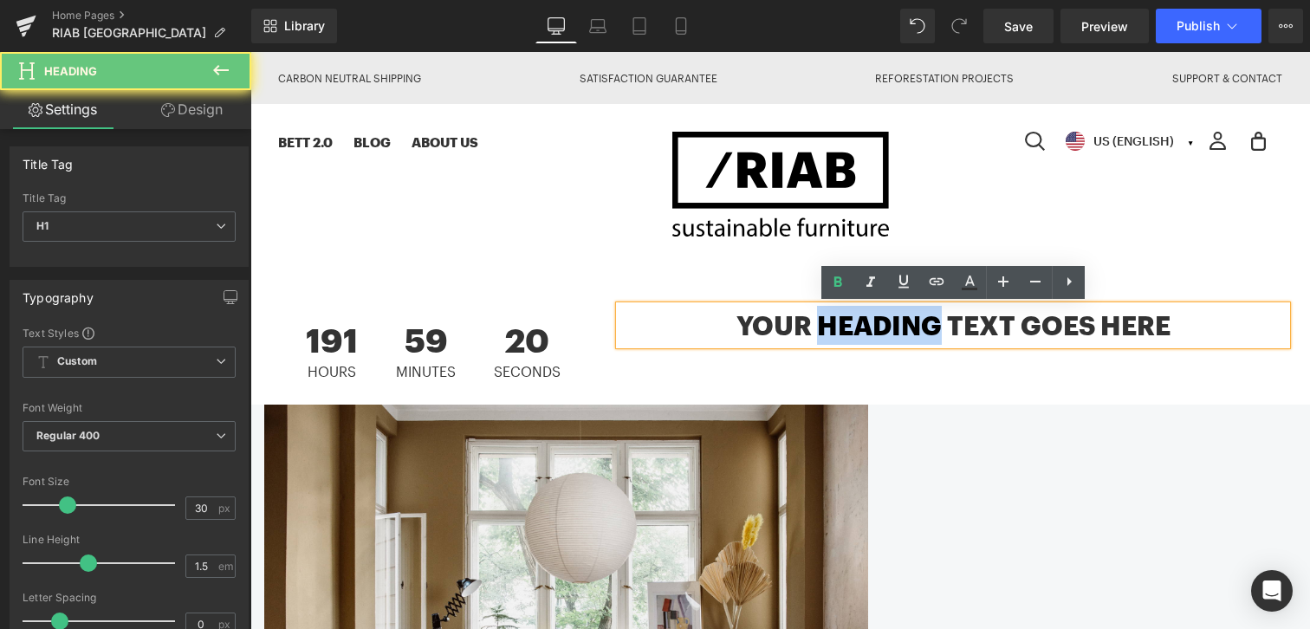
click at [822, 333] on h1 "Your heading text goes here" at bounding box center [952, 325] width 667 height 39
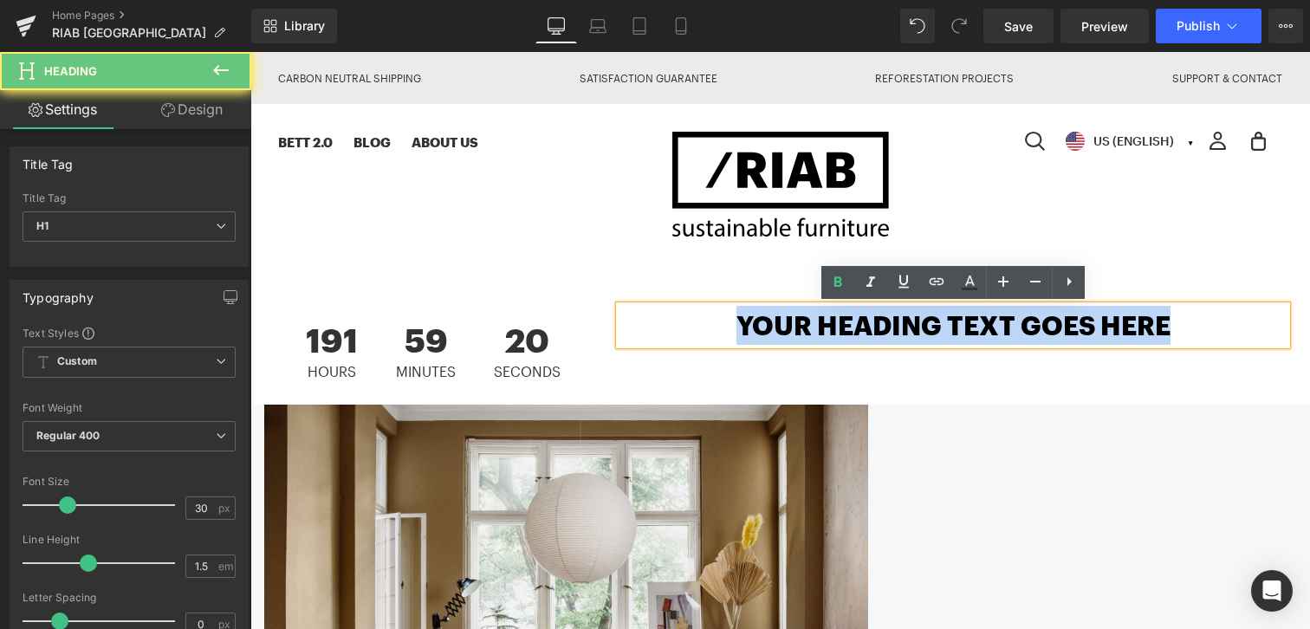
click at [822, 333] on h1 "Your heading text goes here" at bounding box center [952, 325] width 667 height 39
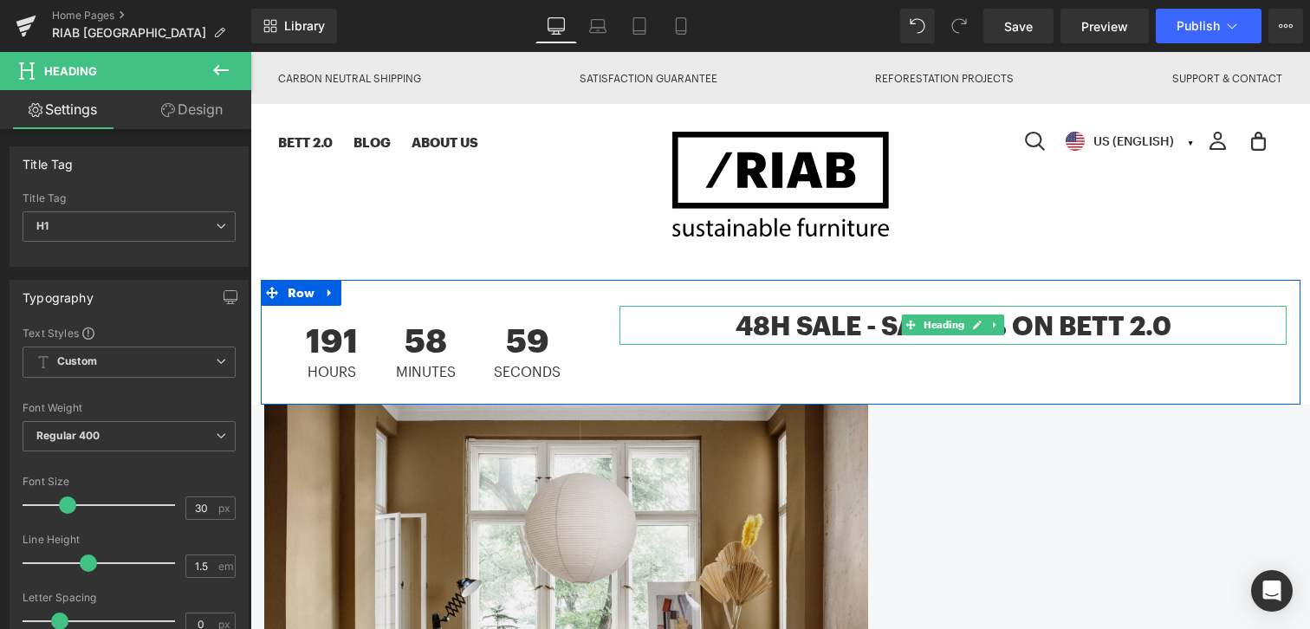
click at [717, 327] on h1 "48h sale - save 10% on bett 2.0" at bounding box center [952, 325] width 667 height 39
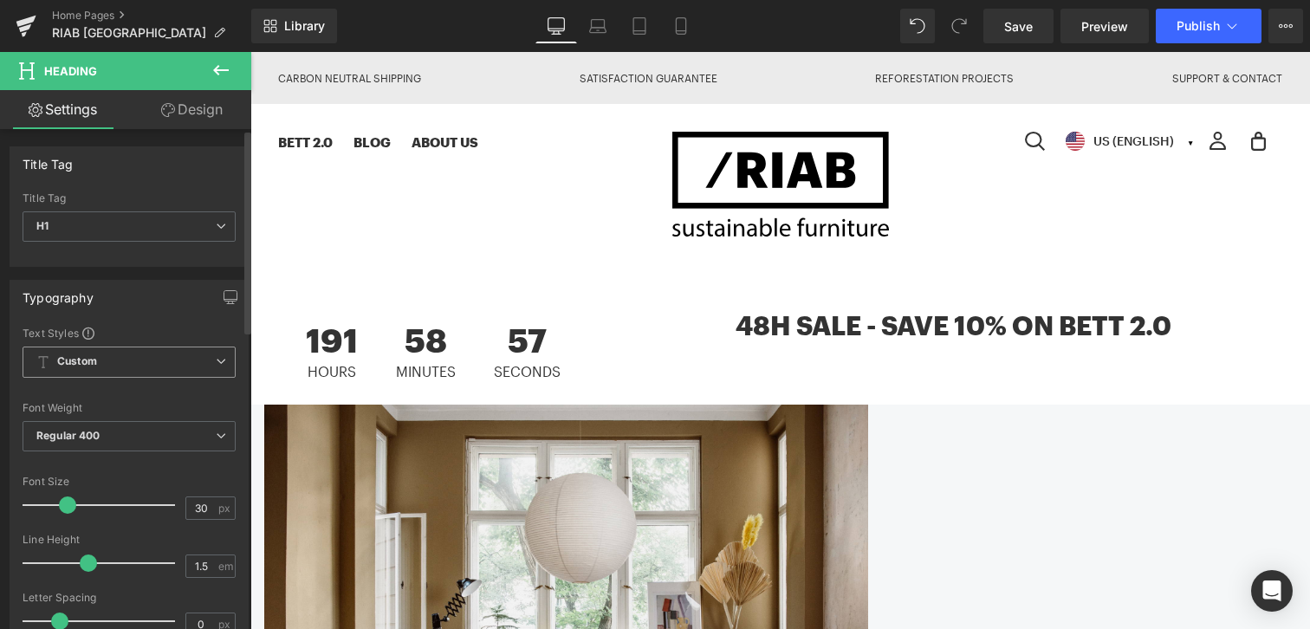
scroll to position [204, 0]
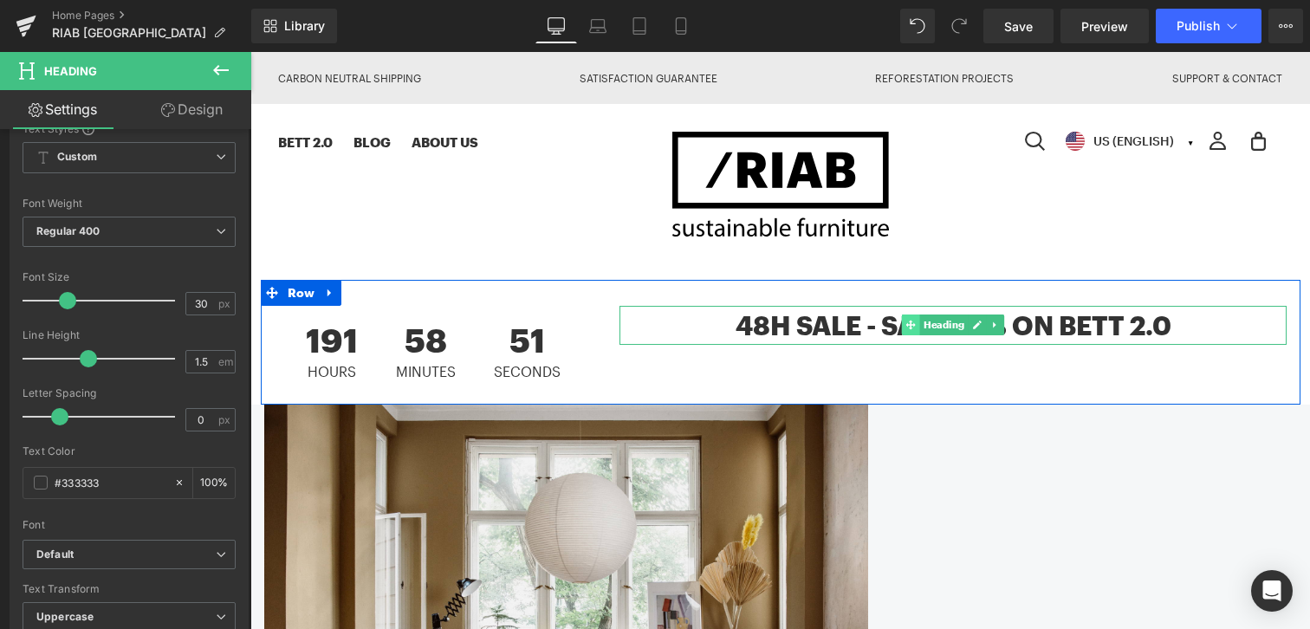
click at [909, 322] on icon at bounding box center [911, 326] width 10 height 10
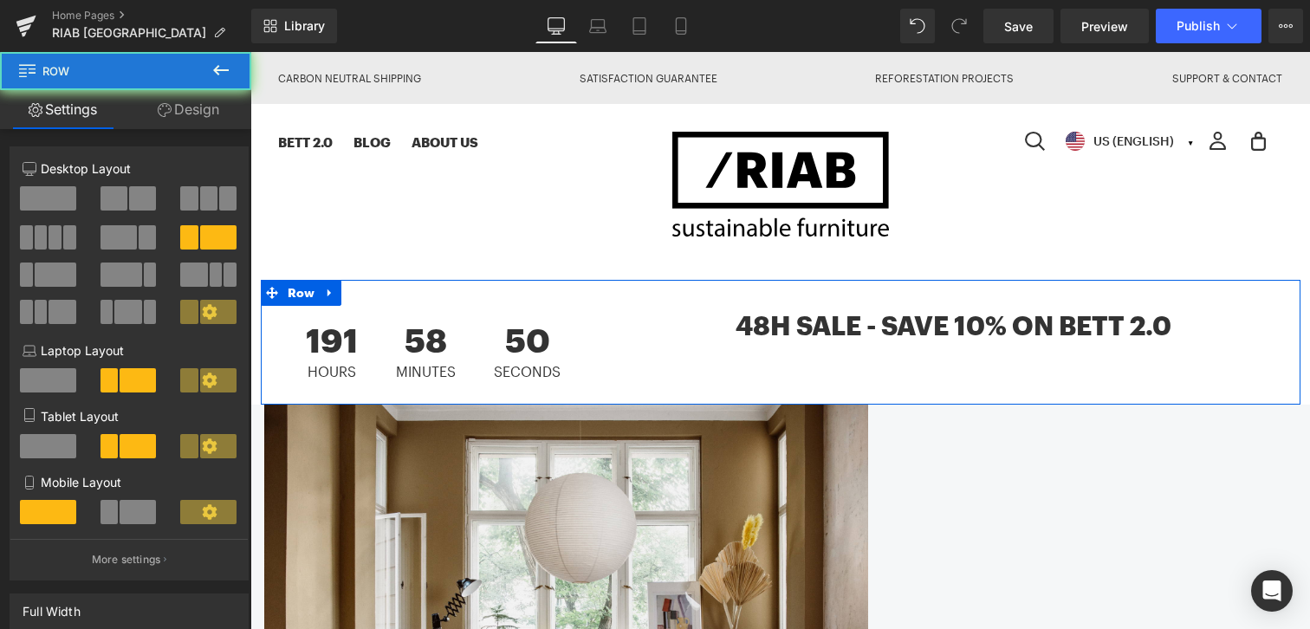
click at [911, 377] on div "191 Hours 58 Minutes 50 Seconds Countdown Timer 48h sale - save 10% on bett 2.0…" at bounding box center [781, 342] width 1040 height 125
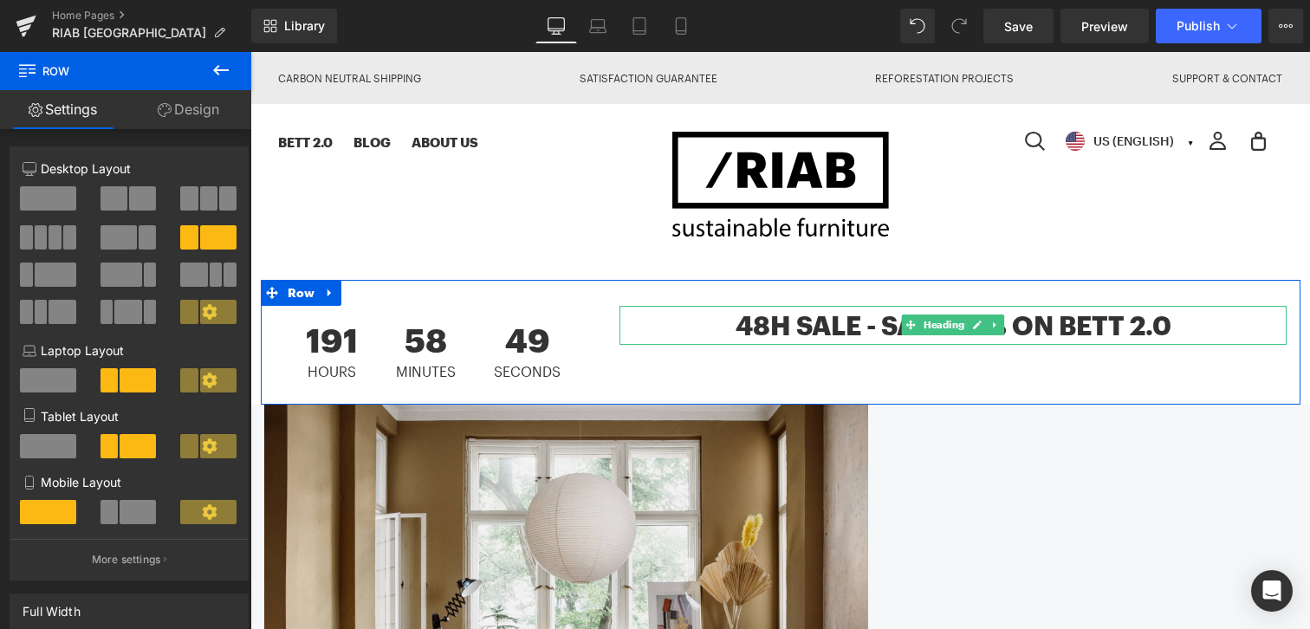
click at [1184, 323] on h1 "48h sale - save 10% on bett 2.0" at bounding box center [952, 325] width 667 height 39
